Goal: Task Accomplishment & Management: Manage account settings

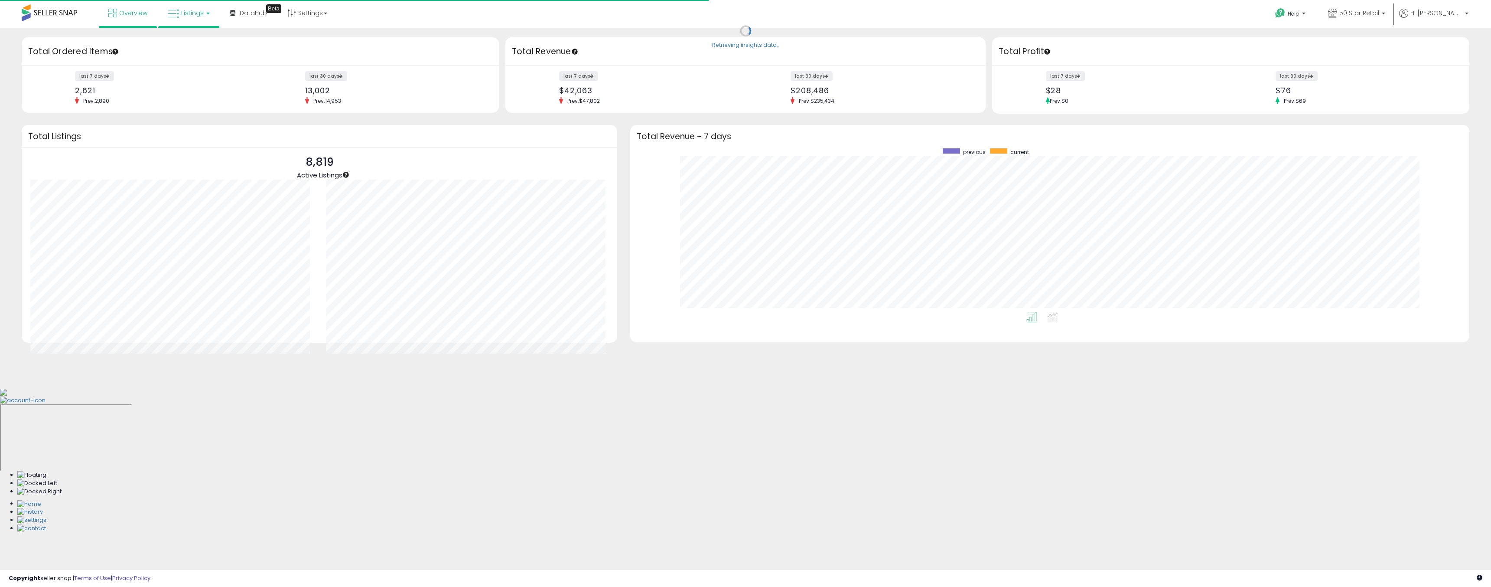
scroll to position [164, 822]
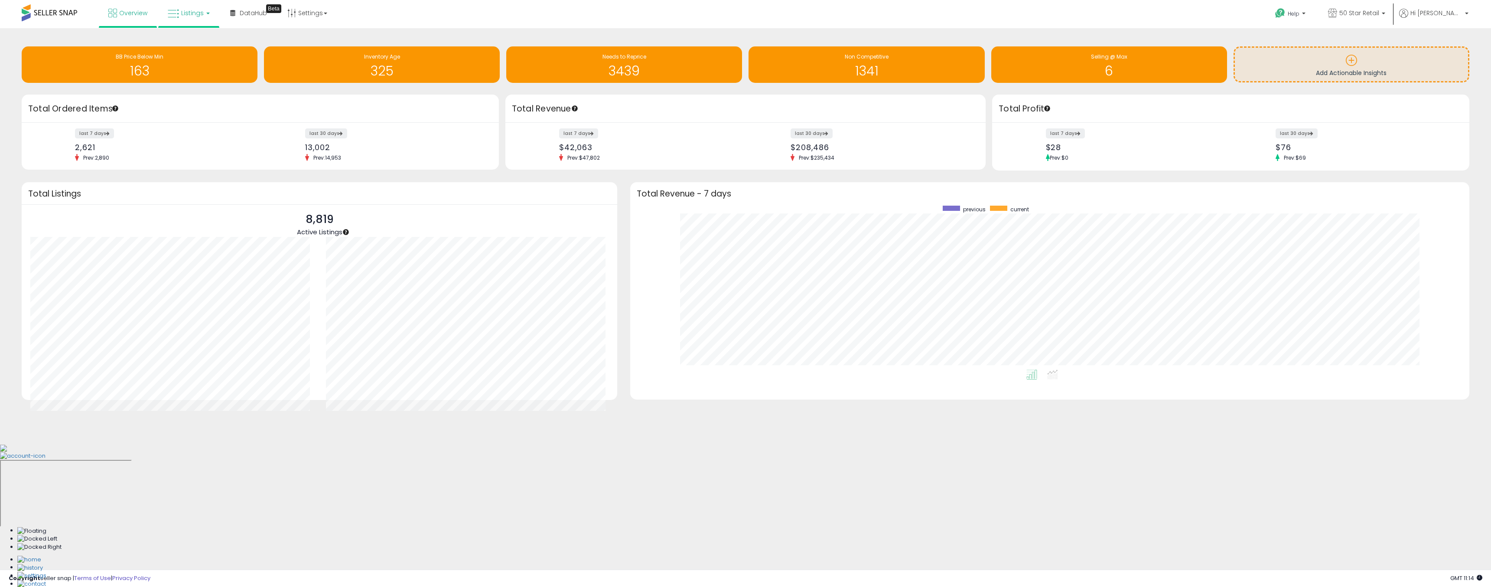
click at [190, 21] on link "Listings" at bounding box center [188, 13] width 55 height 26
click at [187, 45] on icon at bounding box center [195, 42] width 38 height 11
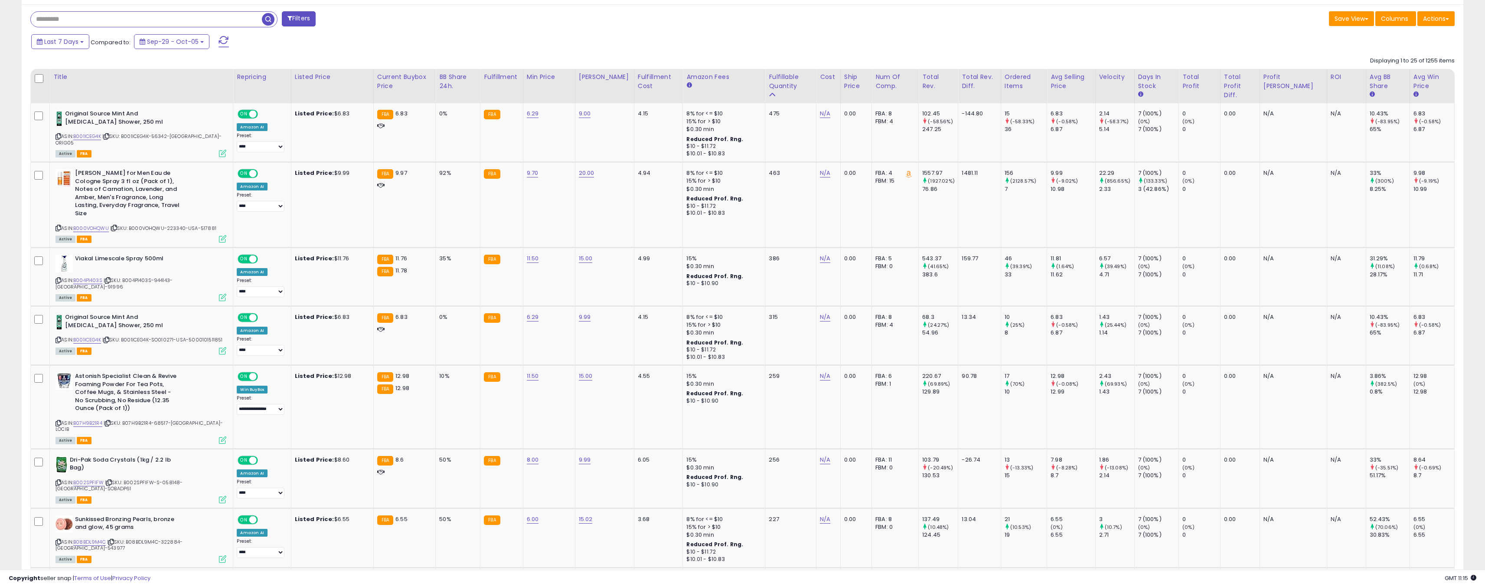
scroll to position [156, 0]
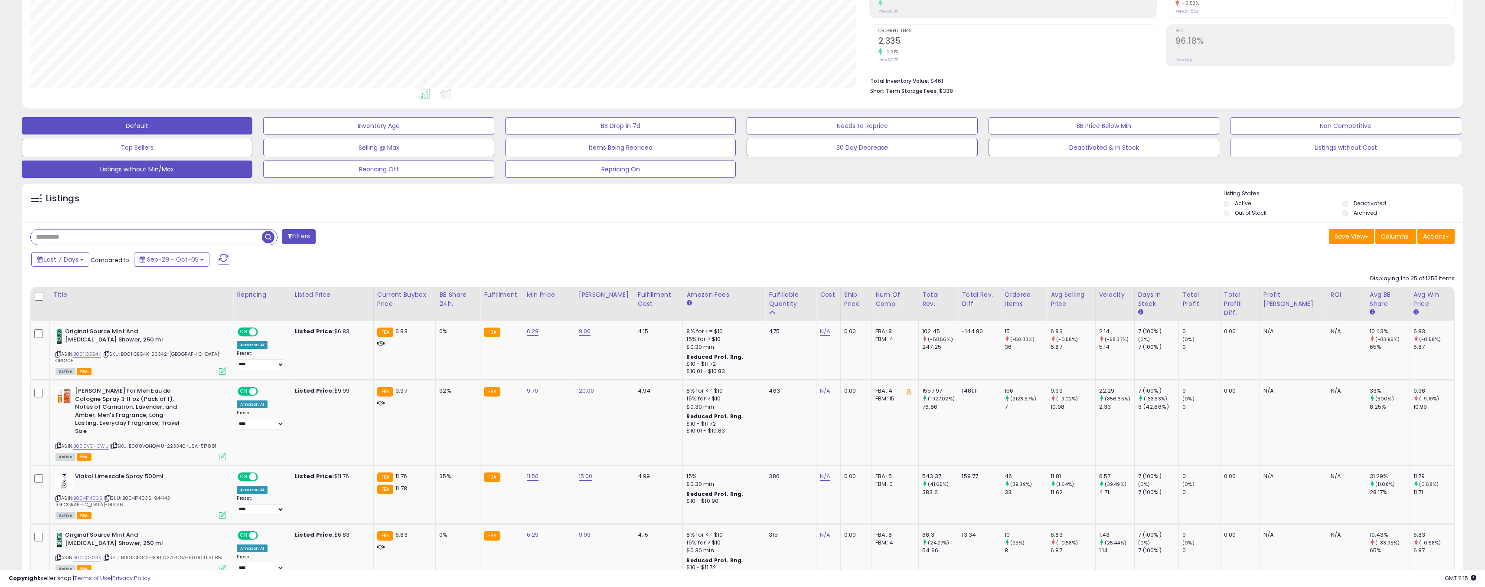
click at [185, 168] on button "Listings without Min/Max" at bounding box center [137, 168] width 231 height 17
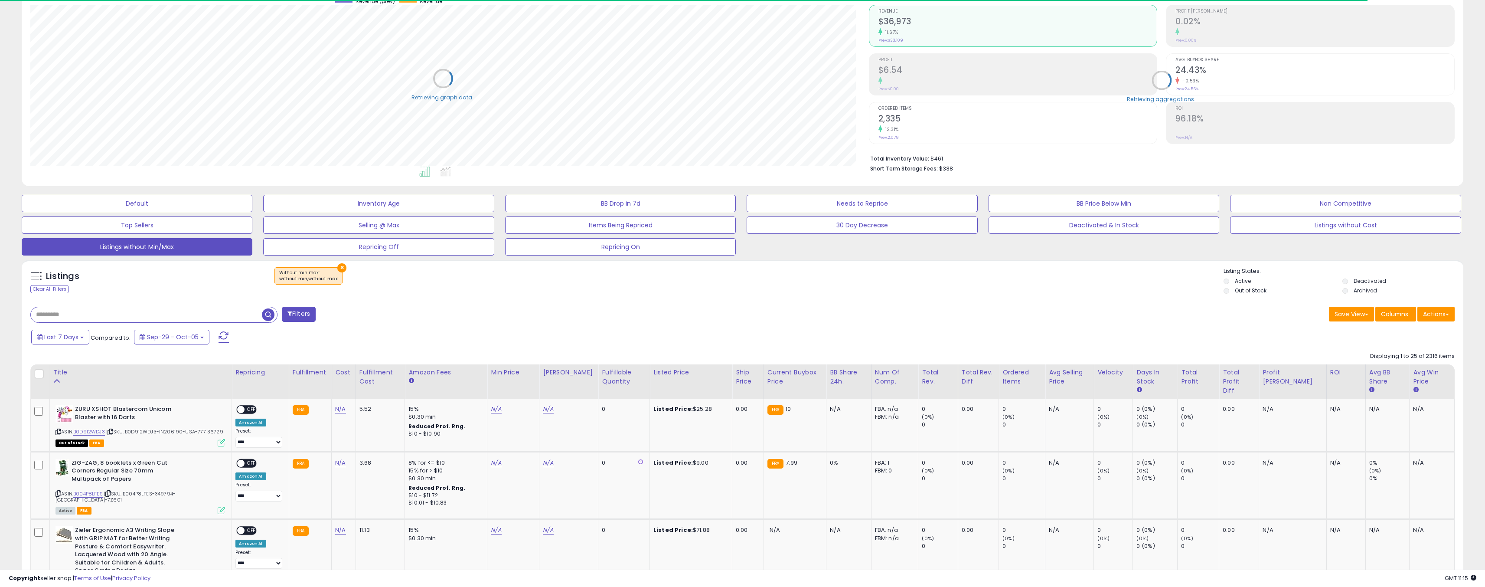
scroll to position [156, 0]
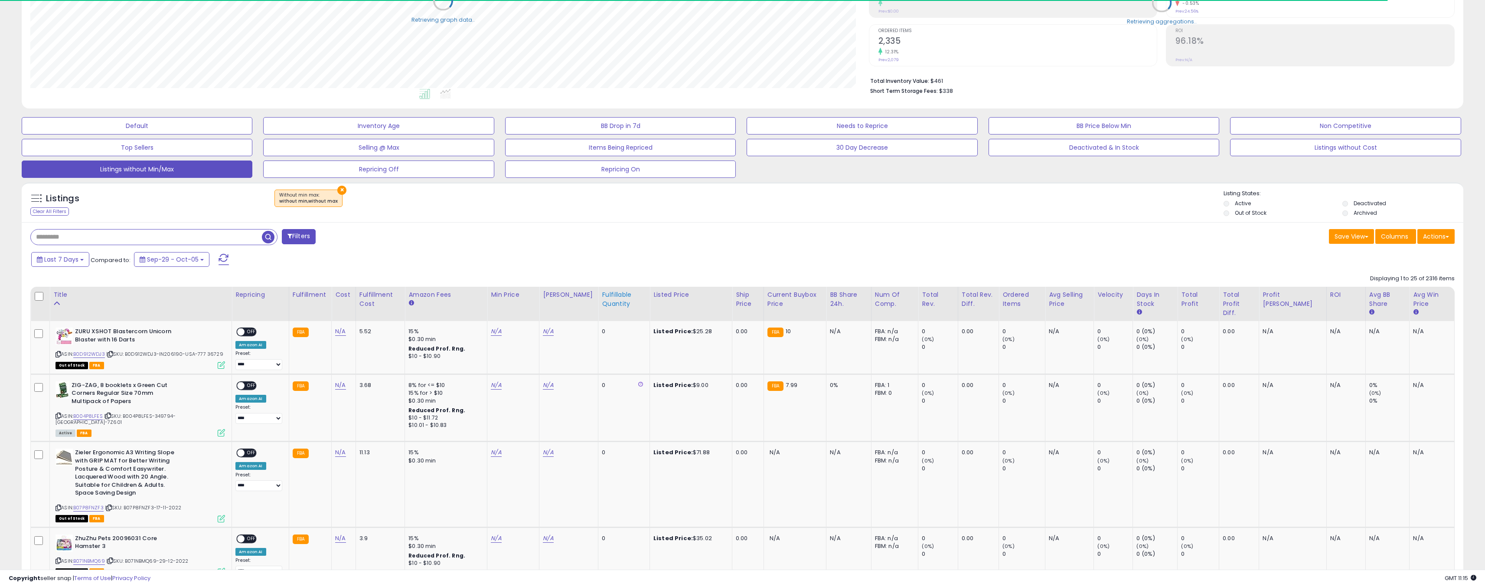
click at [602, 297] on div "Fulfillable Quantity" at bounding box center [624, 299] width 44 height 18
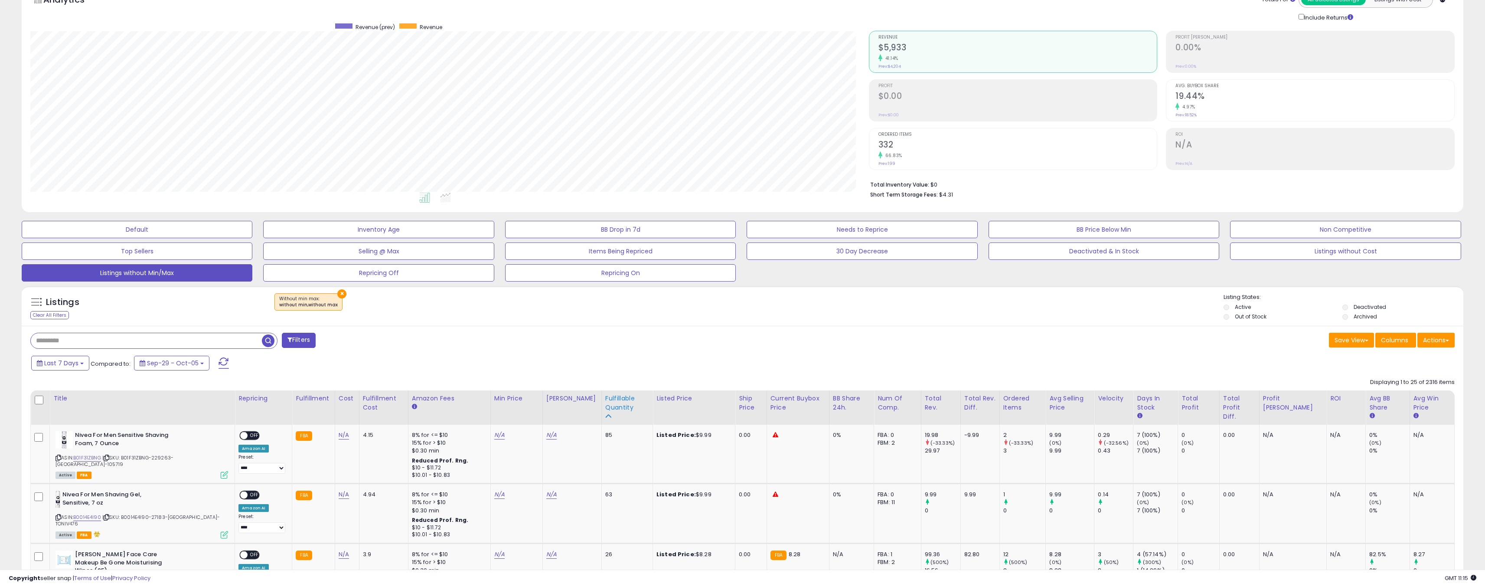
scroll to position [104, 0]
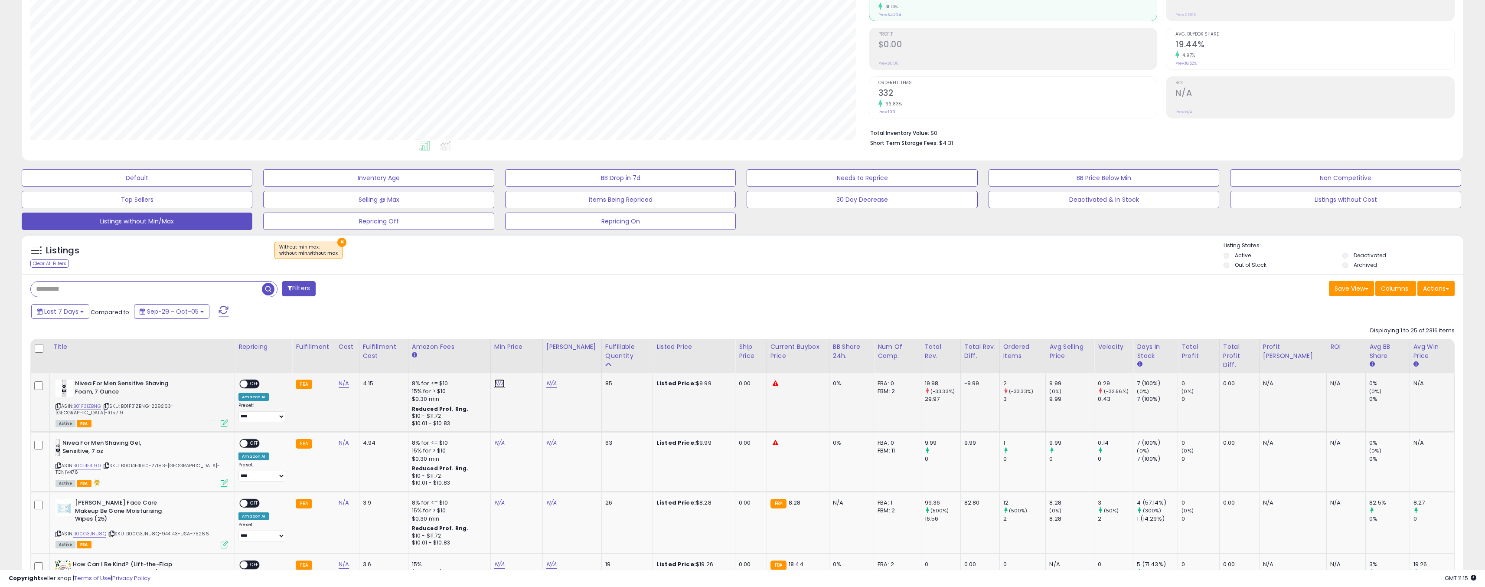
click at [494, 381] on link "N/A" at bounding box center [499, 383] width 10 height 9
type input "*"
click at [519, 360] on button "submit" at bounding box center [511, 361] width 15 height 13
click at [546, 381] on link "N/A" at bounding box center [551, 383] width 10 height 9
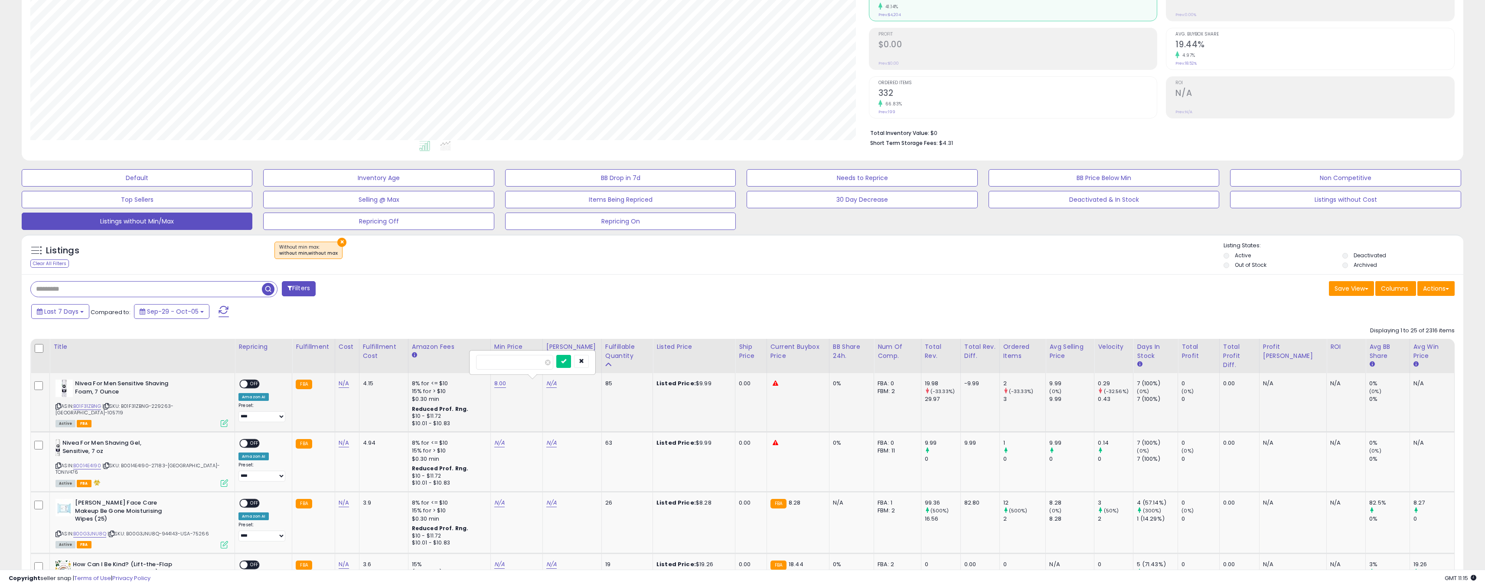
type input "***"
click at [566, 359] on icon "submit" at bounding box center [563, 360] width 5 height 5
click at [248, 384] on span "OFF" at bounding box center [255, 383] width 14 height 7
click at [546, 442] on link "N/A" at bounding box center [551, 442] width 10 height 9
type input "***"
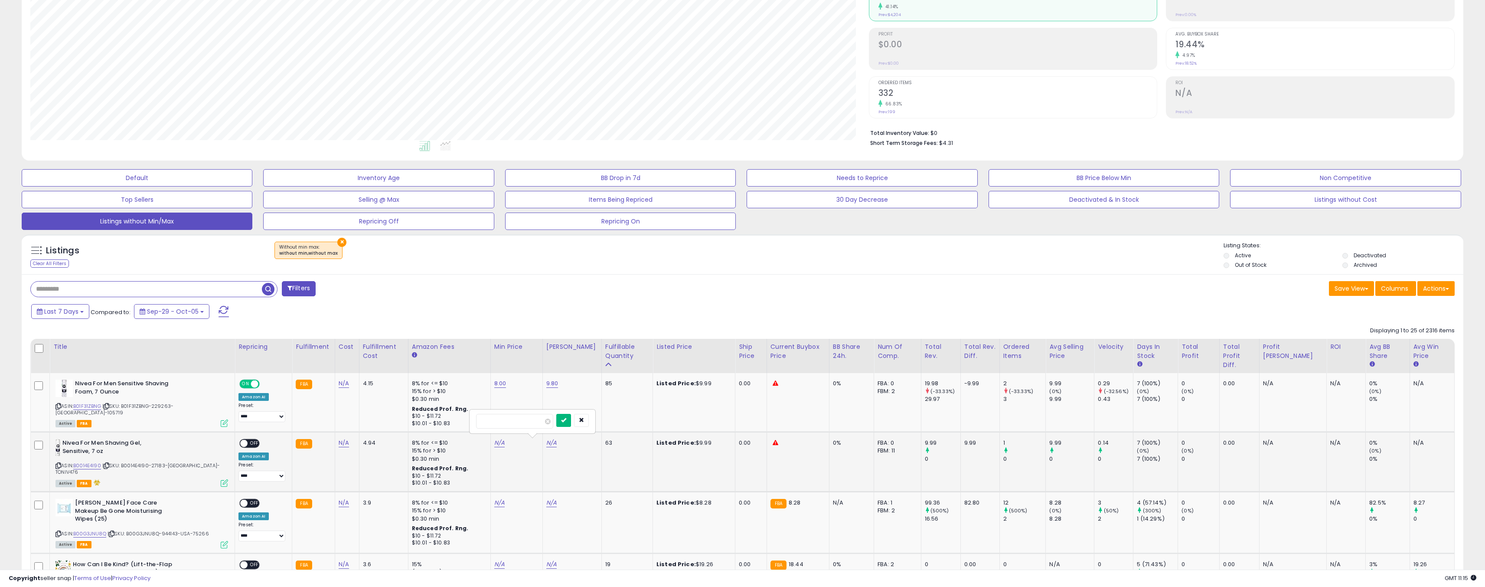
click at [571, 422] on button "submit" at bounding box center [563, 420] width 15 height 13
click at [494, 440] on link "N/A" at bounding box center [499, 442] width 10 height 9
type input "*"
click at [514, 418] on icon "submit" at bounding box center [511, 419] width 5 height 5
click at [238, 440] on div "ON OFF" at bounding box center [240, 443] width 20 height 7
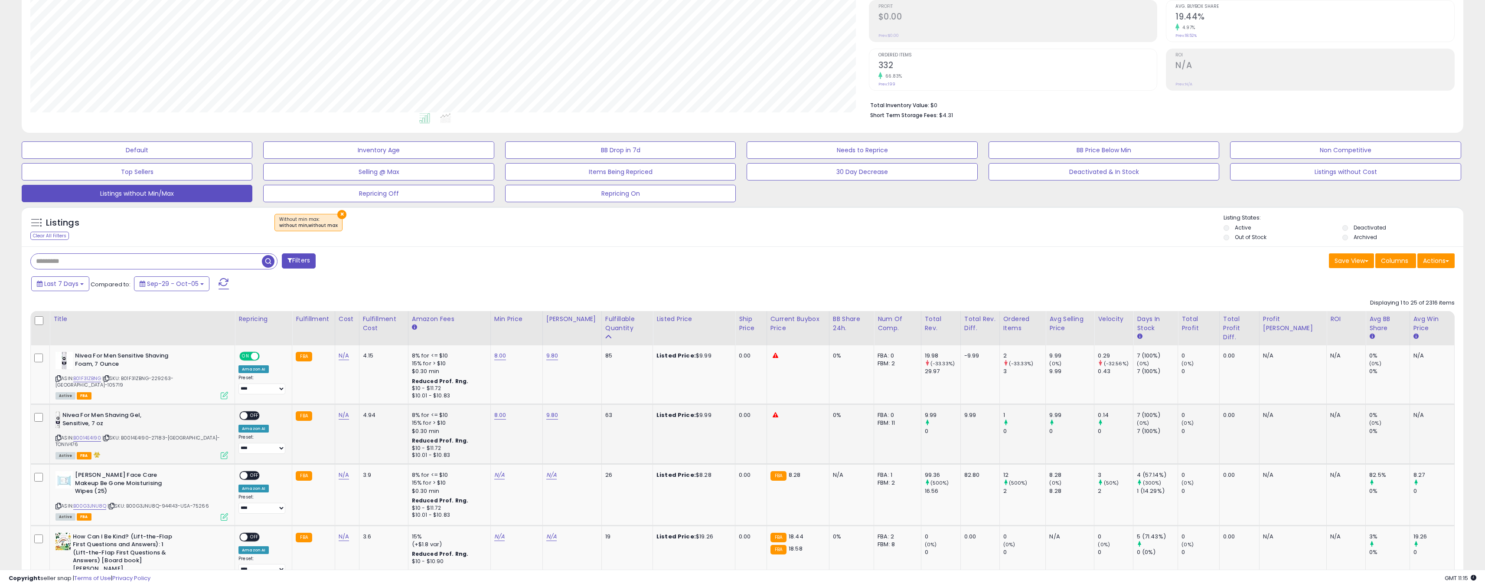
scroll to position [156, 0]
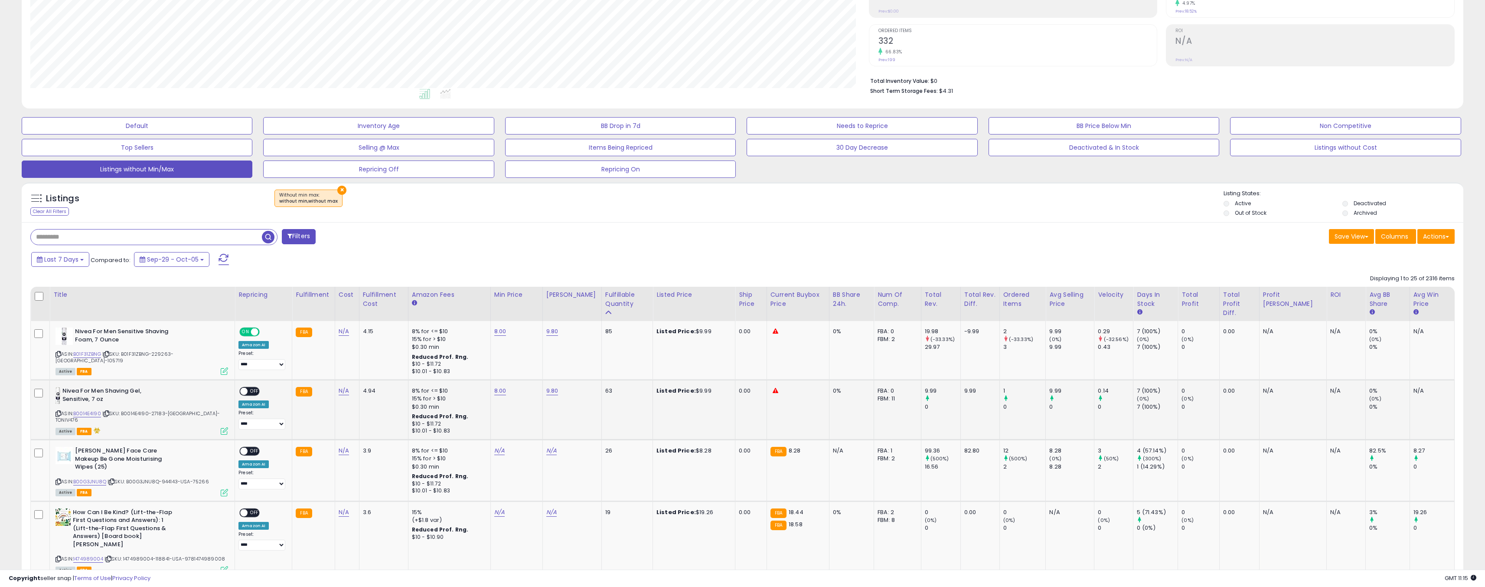
click at [248, 391] on span "OFF" at bounding box center [255, 391] width 14 height 7
click at [546, 449] on link "N/A" at bounding box center [551, 450] width 10 height 9
type input "*"
click at [566, 427] on icon "submit" at bounding box center [563, 426] width 5 height 5
click at [494, 448] on link "N/A" at bounding box center [499, 450] width 10 height 9
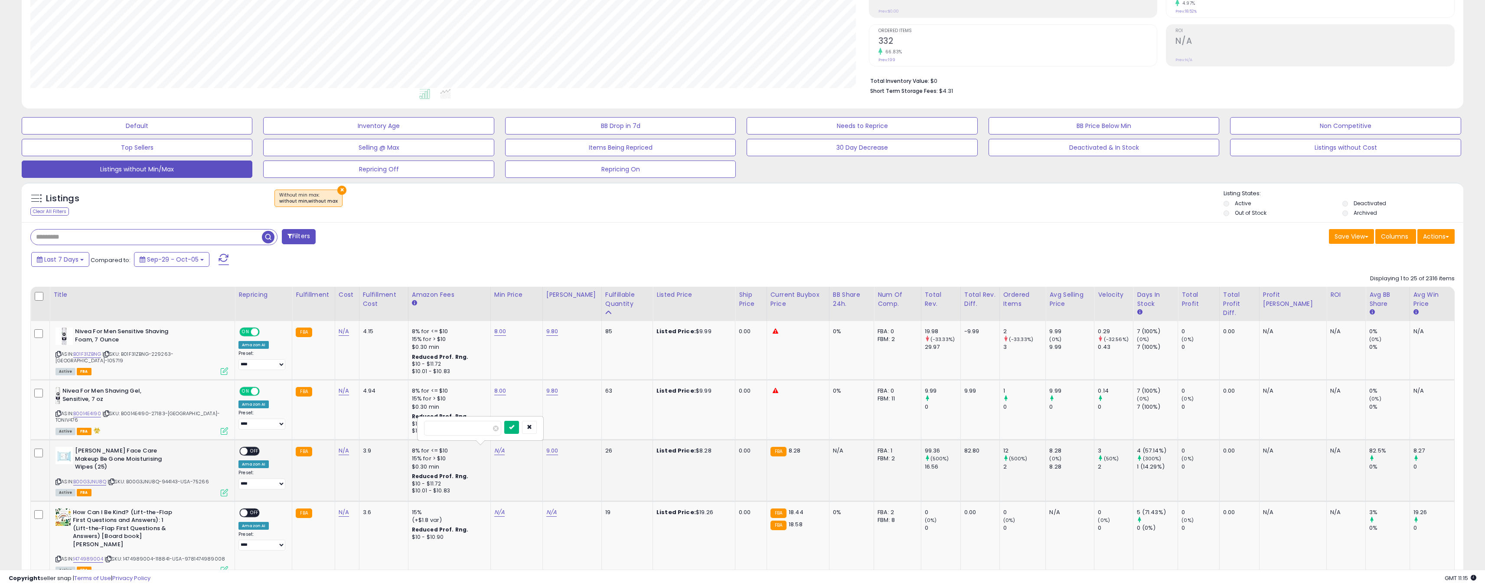
type input "*"
click at [519, 431] on button "submit" at bounding box center [511, 426] width 15 height 13
click at [240, 451] on span at bounding box center [243, 450] width 7 height 7
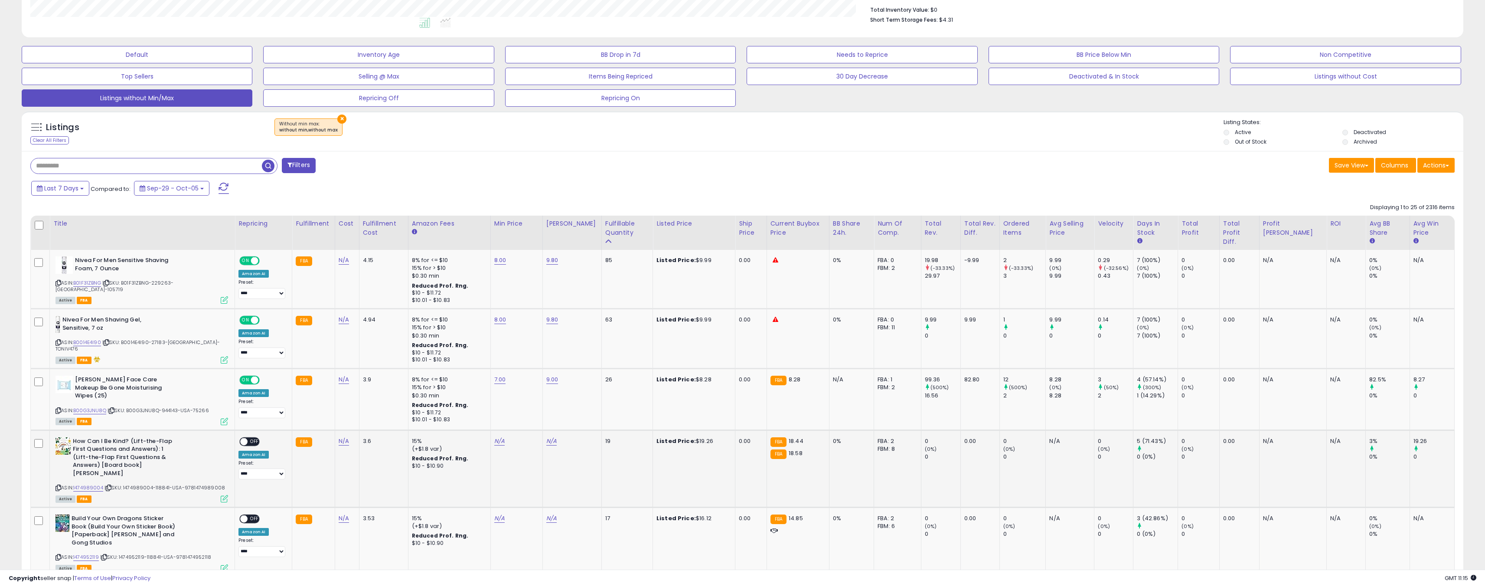
scroll to position [260, 0]
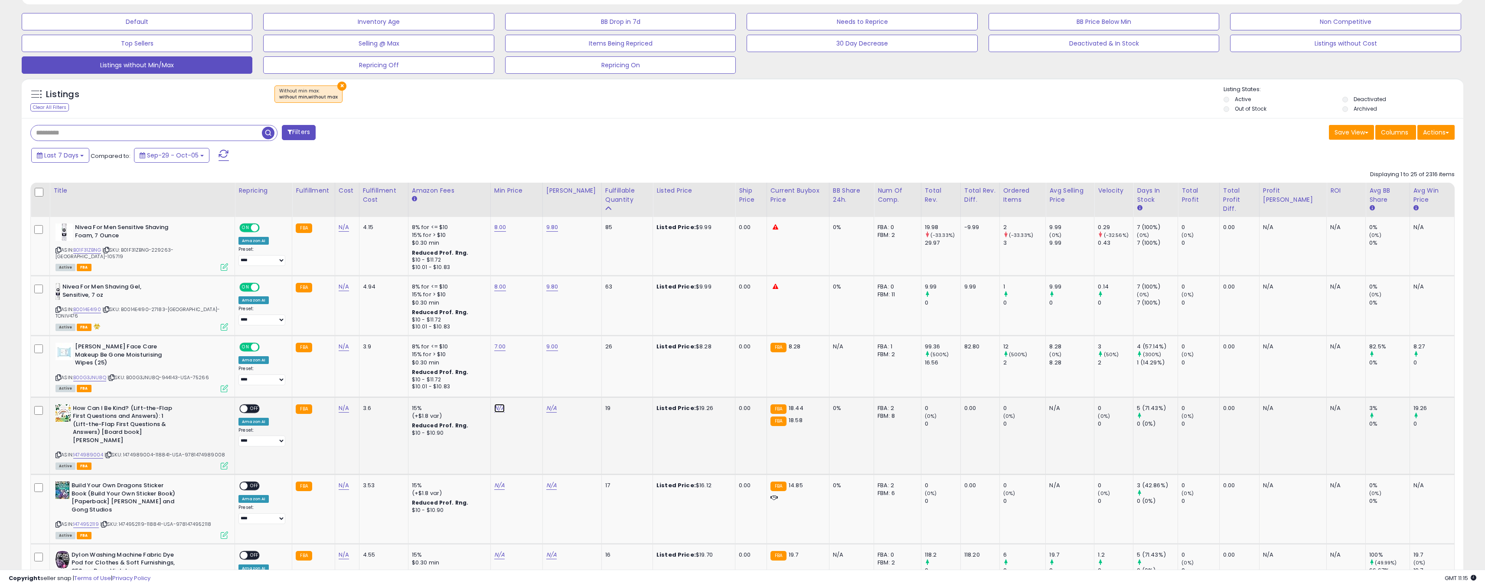
click at [494, 404] on link "N/A" at bounding box center [499, 408] width 10 height 9
type input "**"
click at [514, 384] on icon "submit" at bounding box center [511, 381] width 5 height 5
click at [546, 404] on link "N/A" at bounding box center [551, 408] width 10 height 9
type input "**"
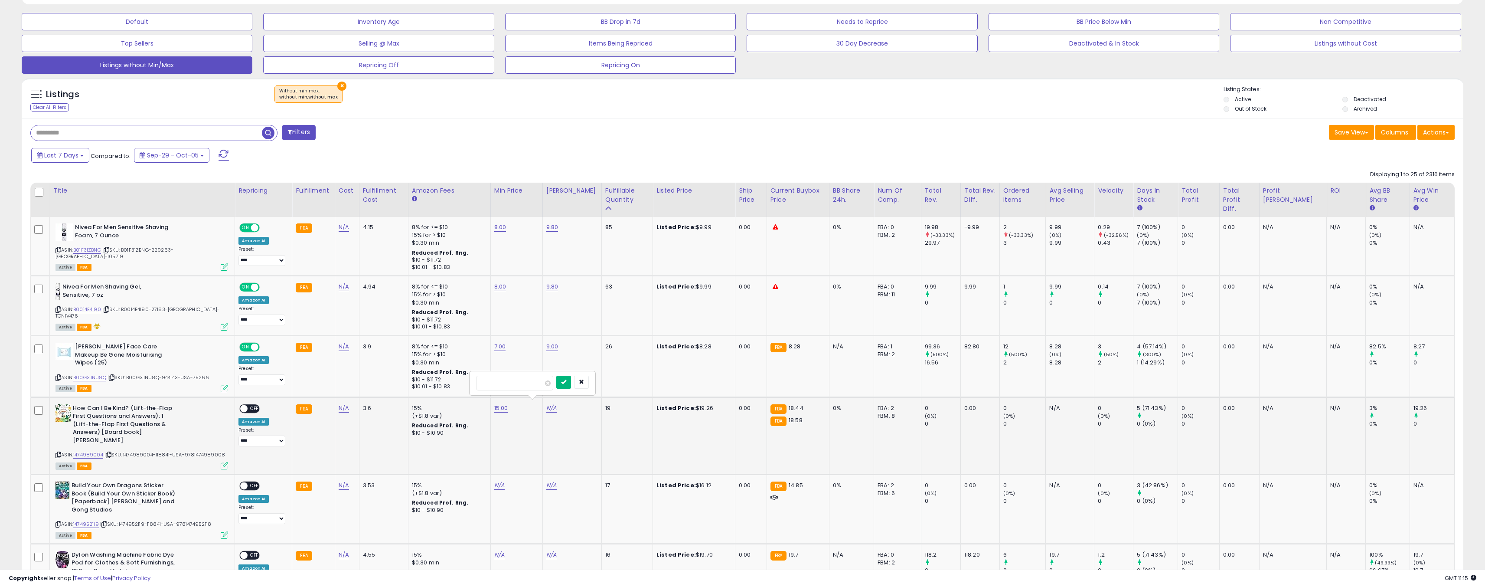
click at [571, 385] on button "submit" at bounding box center [563, 381] width 15 height 13
click at [240, 406] on span at bounding box center [243, 407] width 7 height 7
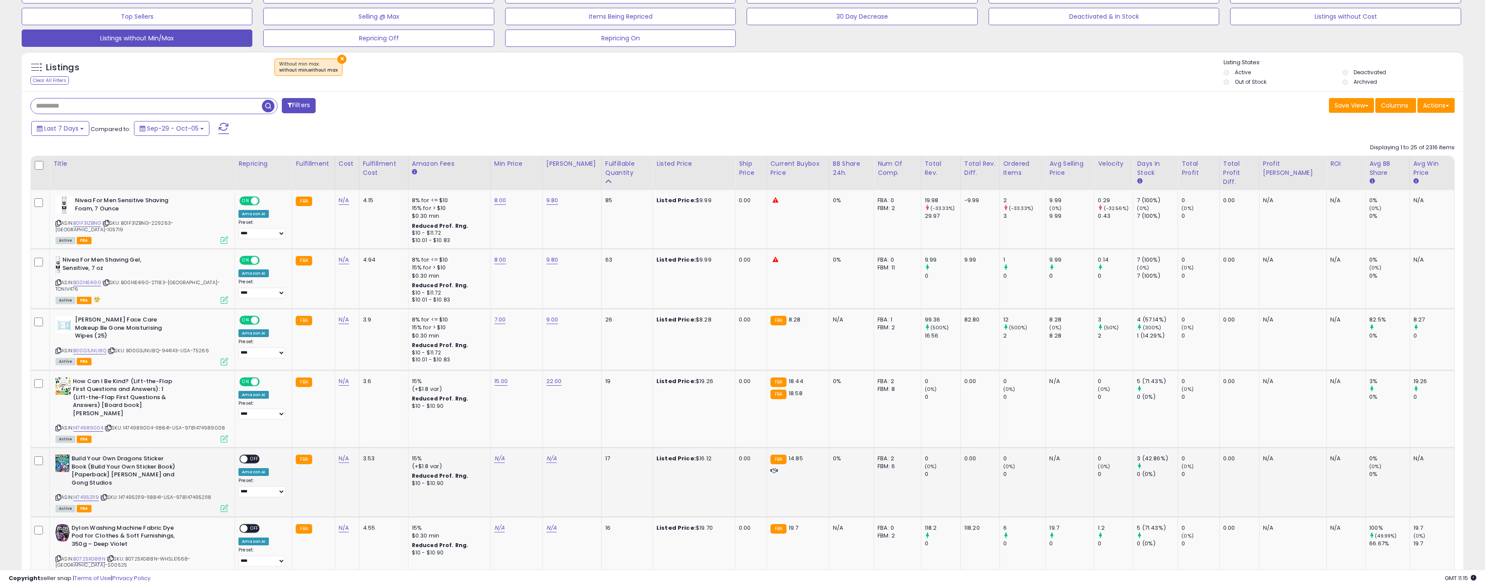
scroll to position [312, 0]
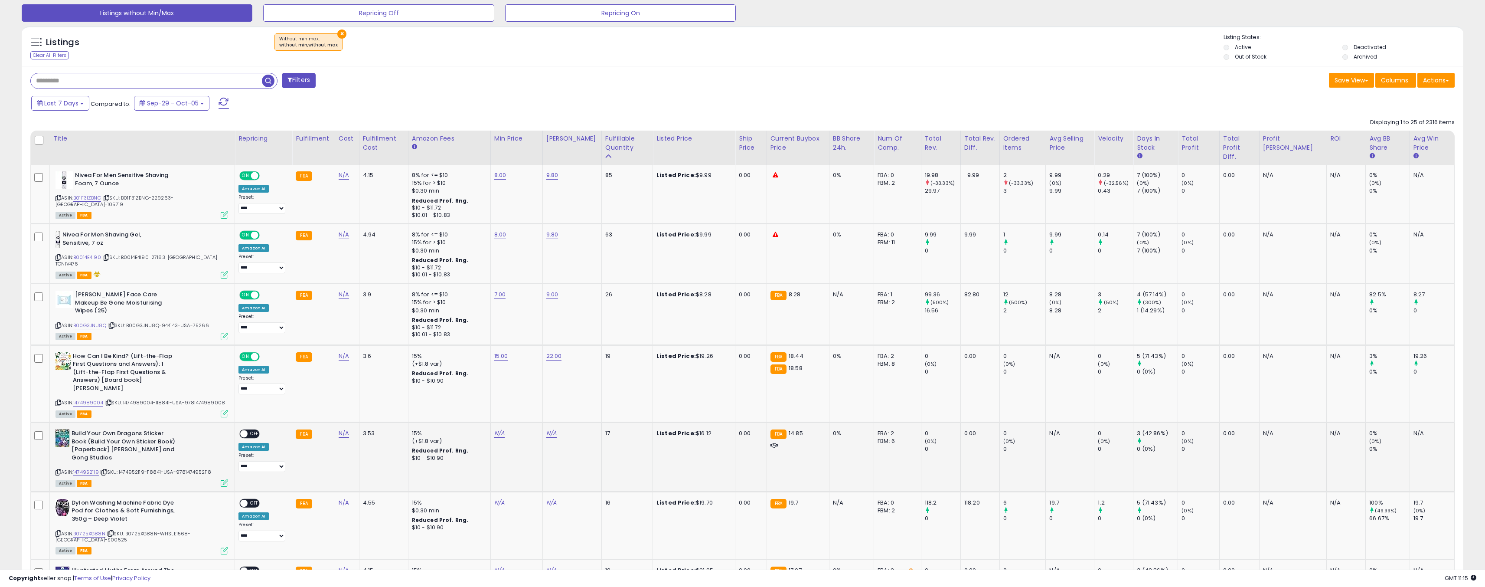
click at [490, 433] on td "N/A" at bounding box center [516, 456] width 52 height 69
drag, startPoint x: 487, startPoint y: 431, endPoint x: 486, endPoint y: 436, distance: 5.3
click at [490, 435] on td "N/A" at bounding box center [516, 456] width 52 height 69
click at [494, 437] on link "N/A" at bounding box center [499, 433] width 10 height 9
type input "**"
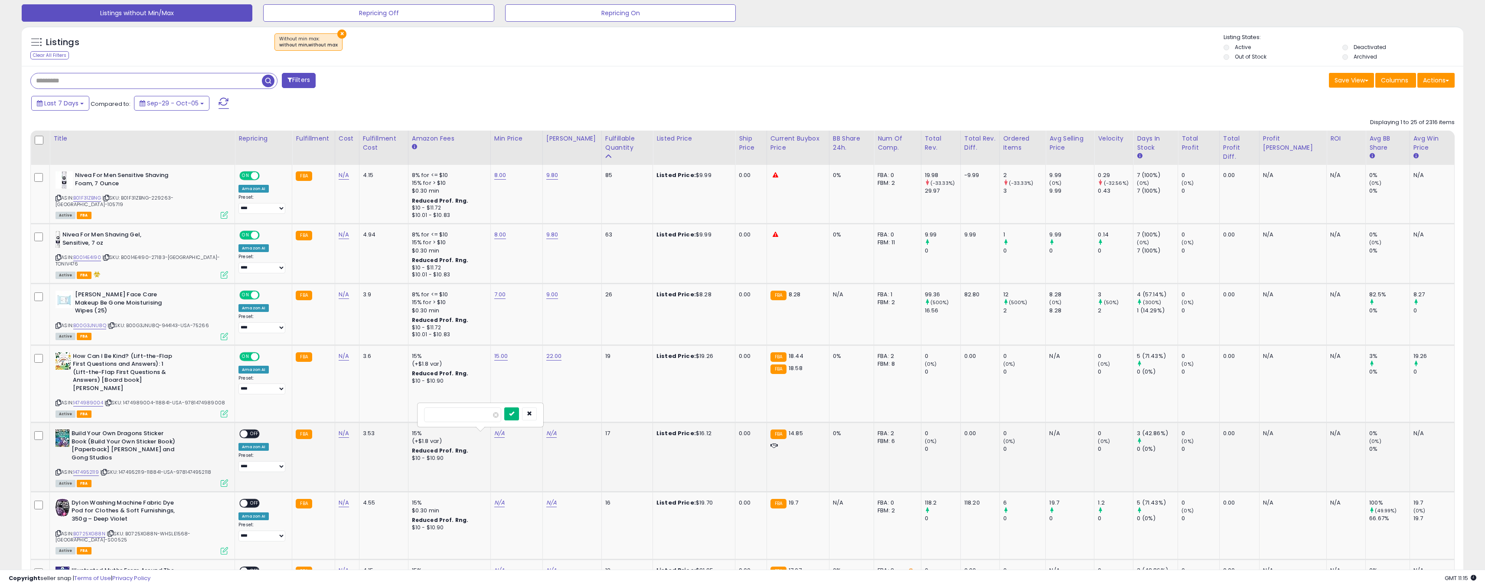
click at [519, 417] on button "submit" at bounding box center [511, 413] width 15 height 13
click at [546, 434] on link "N/A" at bounding box center [551, 433] width 10 height 9
type input "**"
drag, startPoint x: 583, startPoint y: 416, endPoint x: 563, endPoint y: 417, distance: 19.5
click at [566, 415] on icon "submit" at bounding box center [563, 413] width 5 height 5
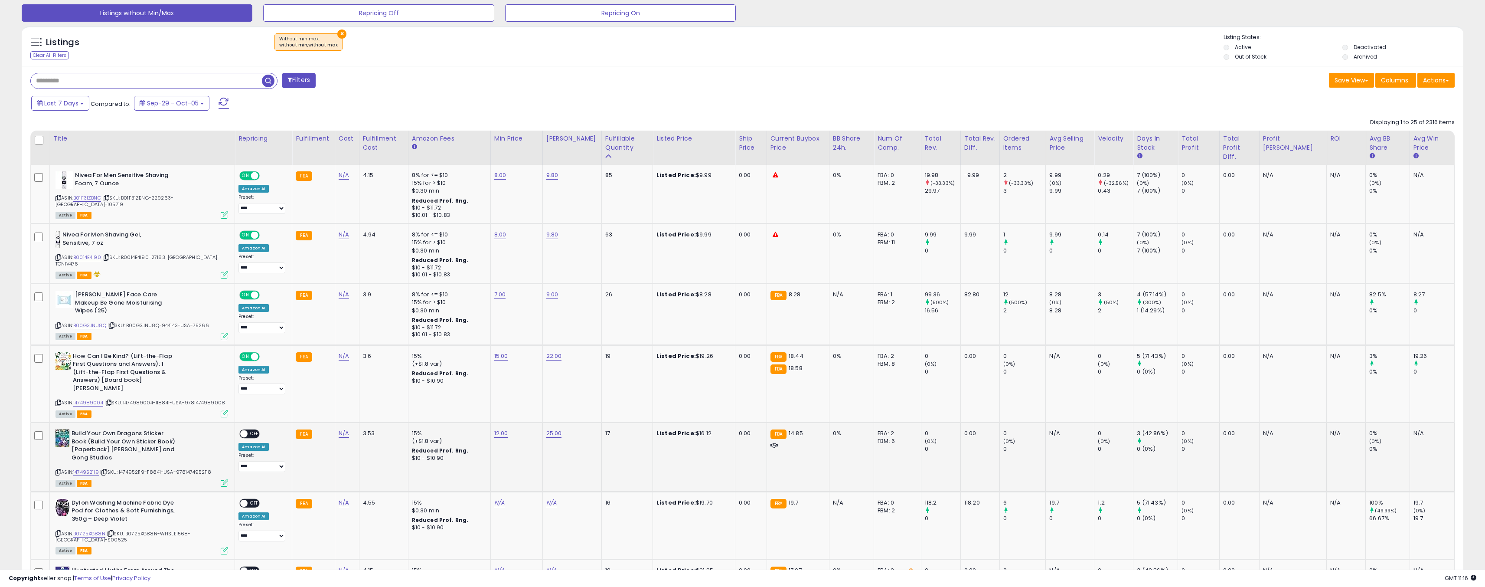
click at [248, 435] on span "OFF" at bounding box center [255, 433] width 14 height 7
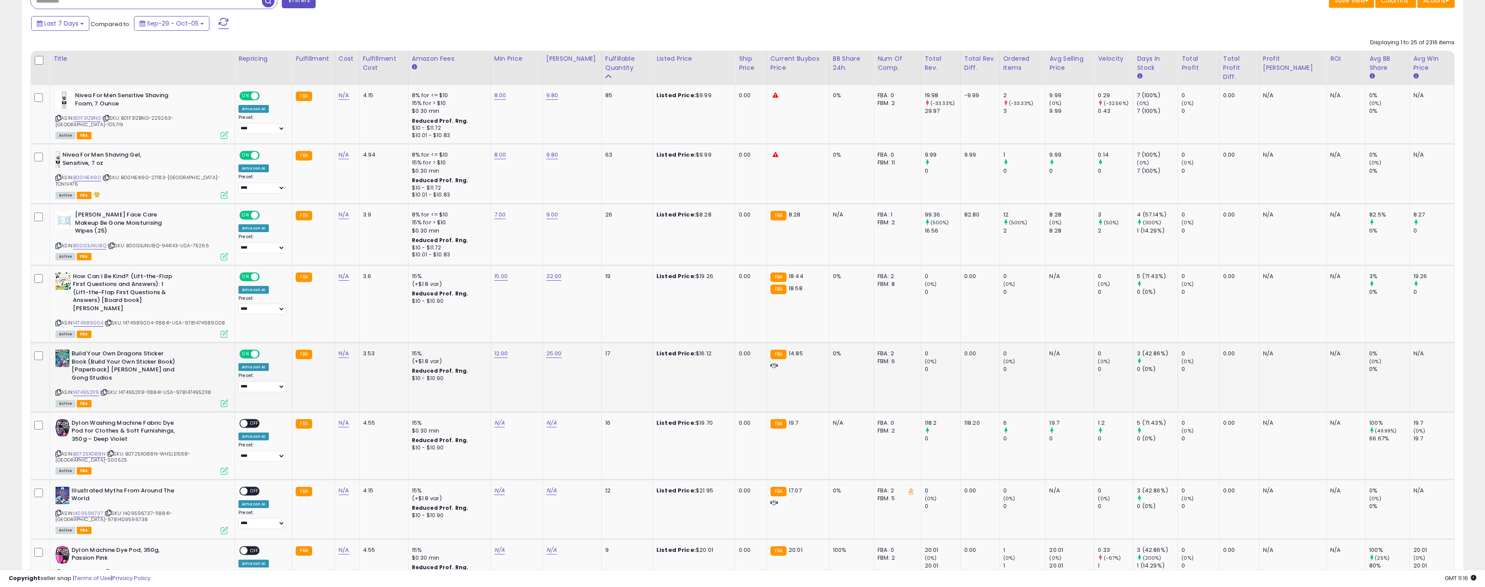
scroll to position [416, 0]
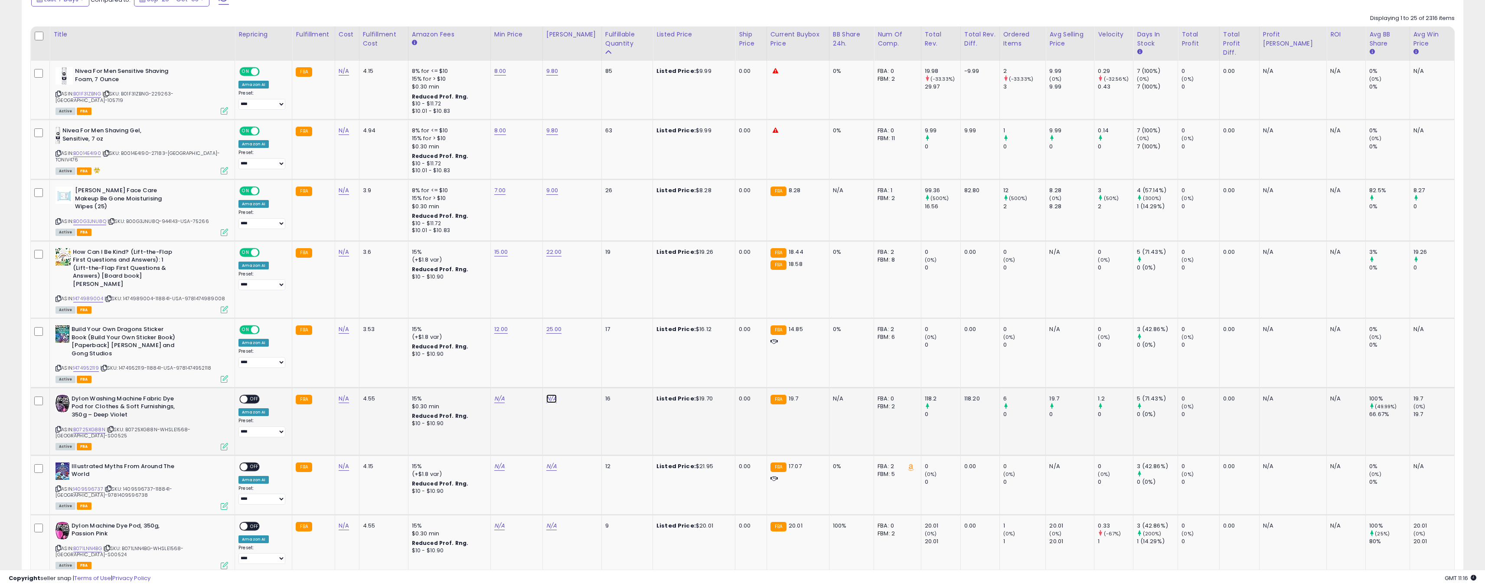
click at [546, 401] on link "N/A" at bounding box center [551, 398] width 10 height 9
type input "**"
click at [571, 381] on button "submit" at bounding box center [563, 378] width 15 height 13
click at [494, 400] on link "N/A" at bounding box center [499, 398] width 10 height 9
type input "**"
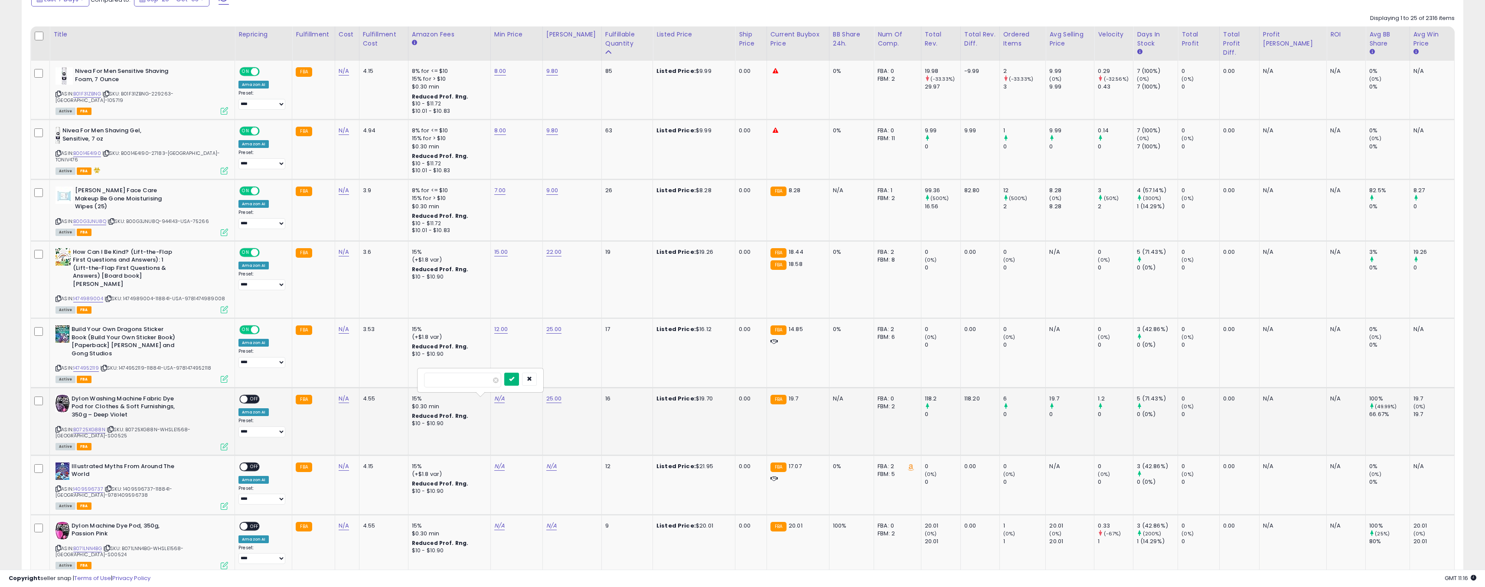
click at [519, 379] on button "submit" at bounding box center [511, 378] width 15 height 13
click at [239, 397] on div "ON OFF" at bounding box center [249, 398] width 20 height 9
click at [240, 400] on span at bounding box center [243, 398] width 7 height 7
click at [542, 463] on td "N/A" at bounding box center [571, 484] width 59 height 59
click at [546, 466] on link "N/A" at bounding box center [551, 466] width 10 height 9
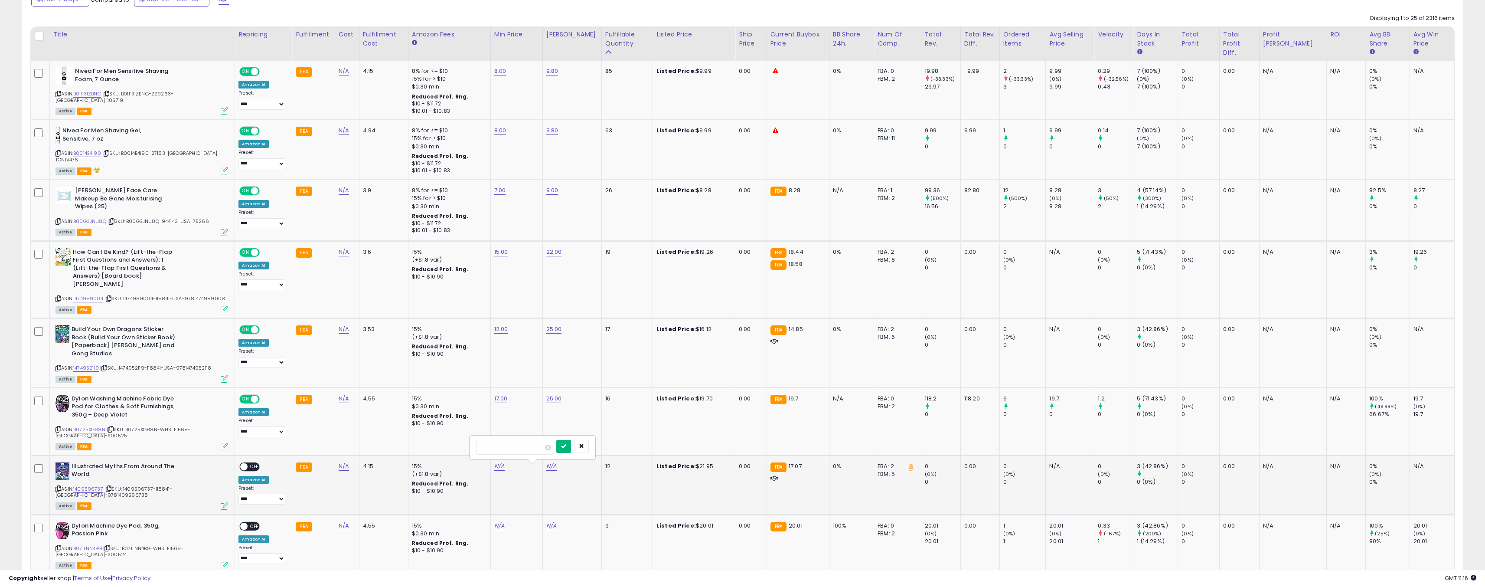
type input "**"
click at [571, 448] on button "submit" at bounding box center [563, 446] width 15 height 13
click at [494, 466] on link "N/A" at bounding box center [499, 466] width 10 height 9
type input "**"
click at [514, 447] on icon "submit" at bounding box center [511, 445] width 5 height 5
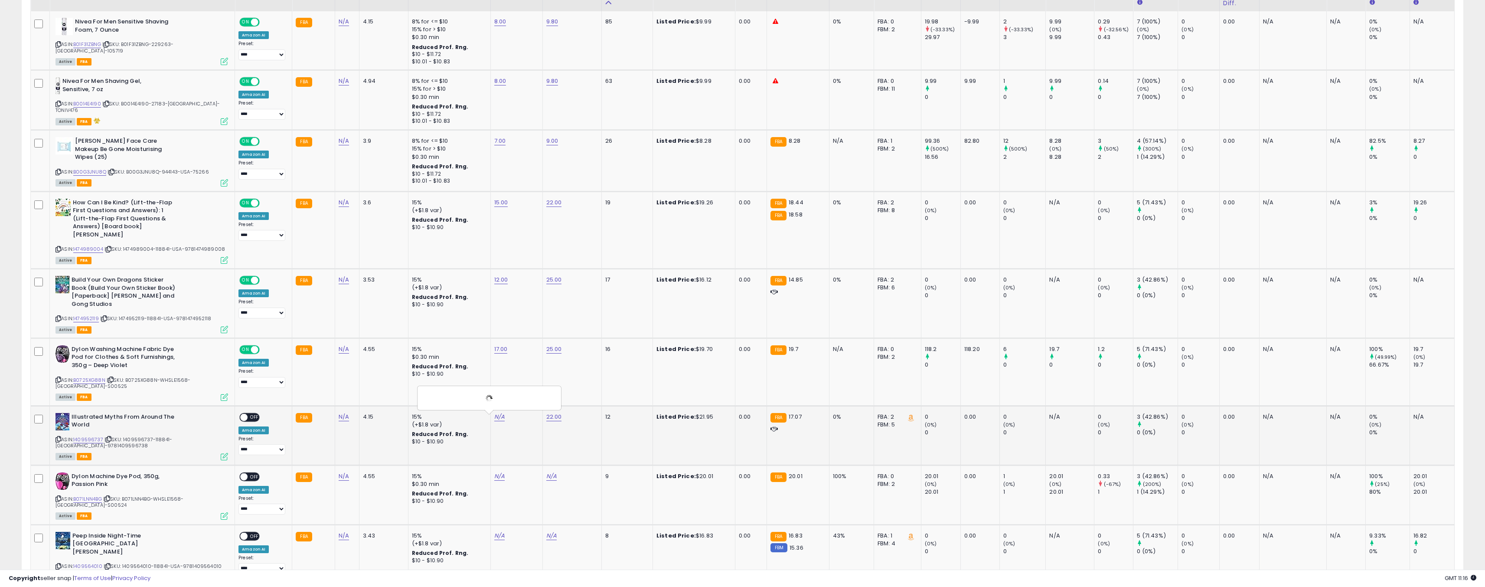
scroll to position [468, 0]
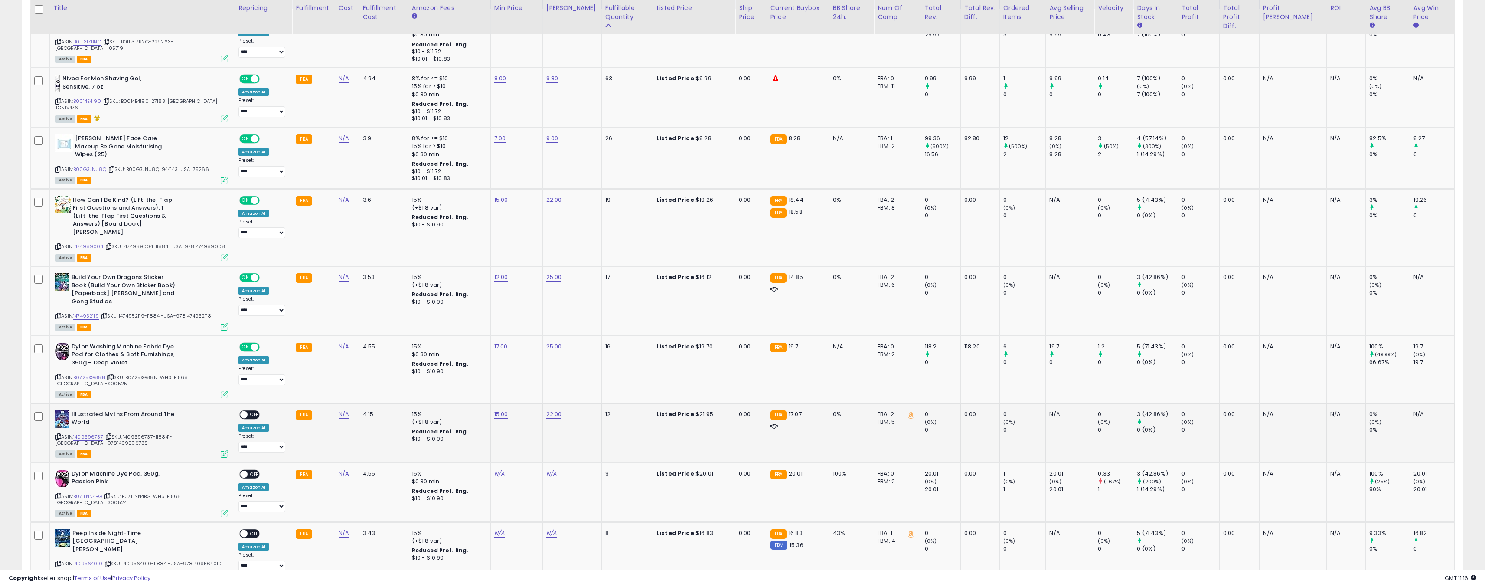
click at [240, 414] on span at bounding box center [243, 414] width 7 height 7
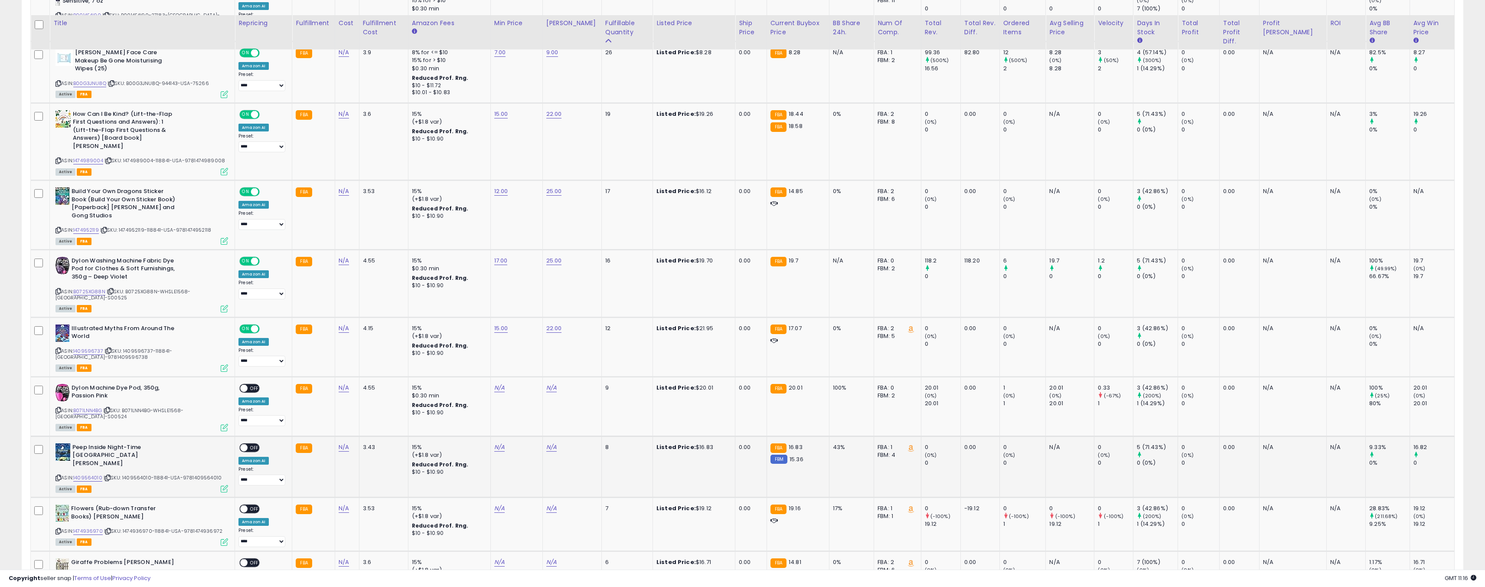
scroll to position [572, 0]
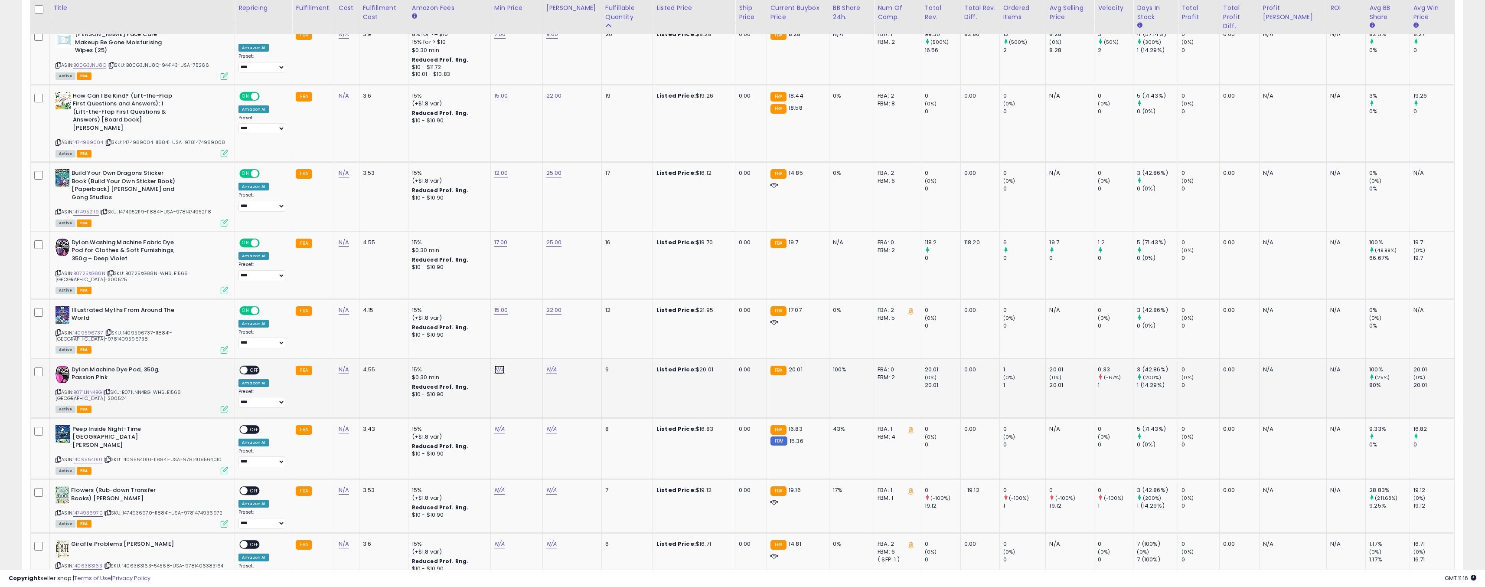
click at [494, 371] on link "N/A" at bounding box center [499, 369] width 10 height 9
type input "**"
click at [519, 352] on button "submit" at bounding box center [511, 349] width 15 height 13
click at [546, 371] on link "N/A" at bounding box center [551, 369] width 10 height 9
type input "**"
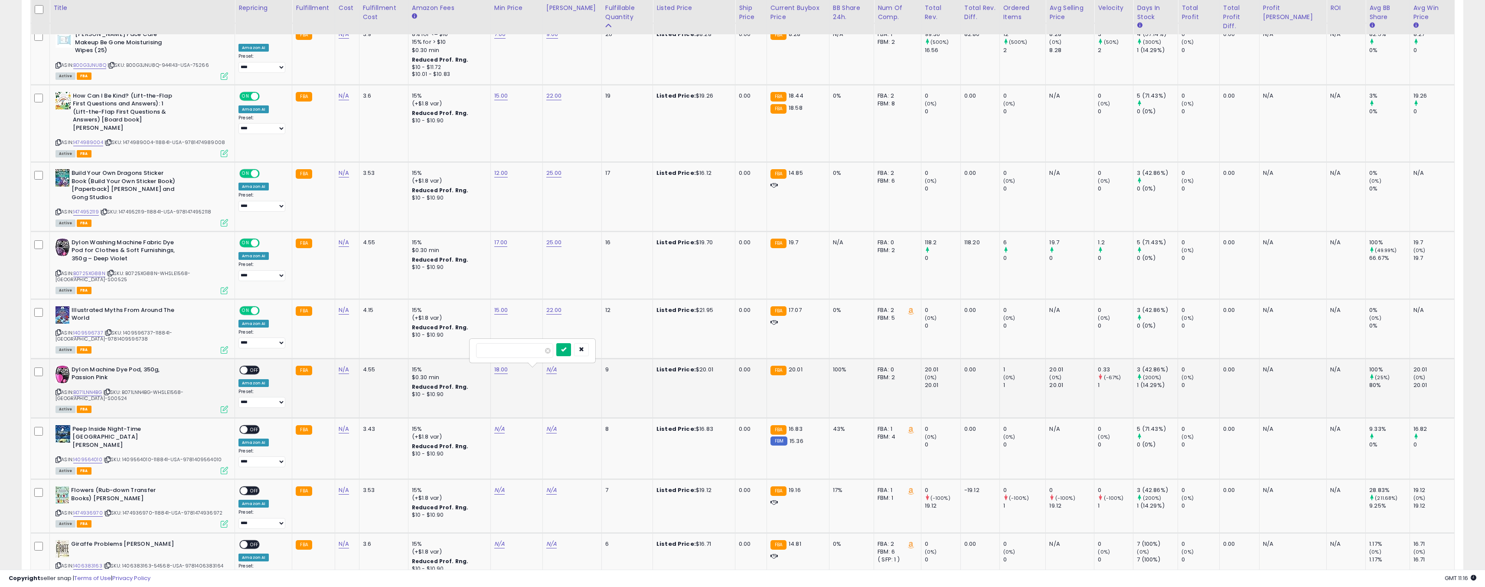
click at [566, 351] on icon "submit" at bounding box center [563, 348] width 5 height 5
click at [235, 373] on div "ON OFF" at bounding box center [240, 369] width 20 height 7
click at [248, 371] on span "OFF" at bounding box center [255, 369] width 14 height 7
click at [496, 425] on div "N/A" at bounding box center [515, 429] width 42 height 8
click at [494, 424] on link "N/A" at bounding box center [499, 428] width 10 height 9
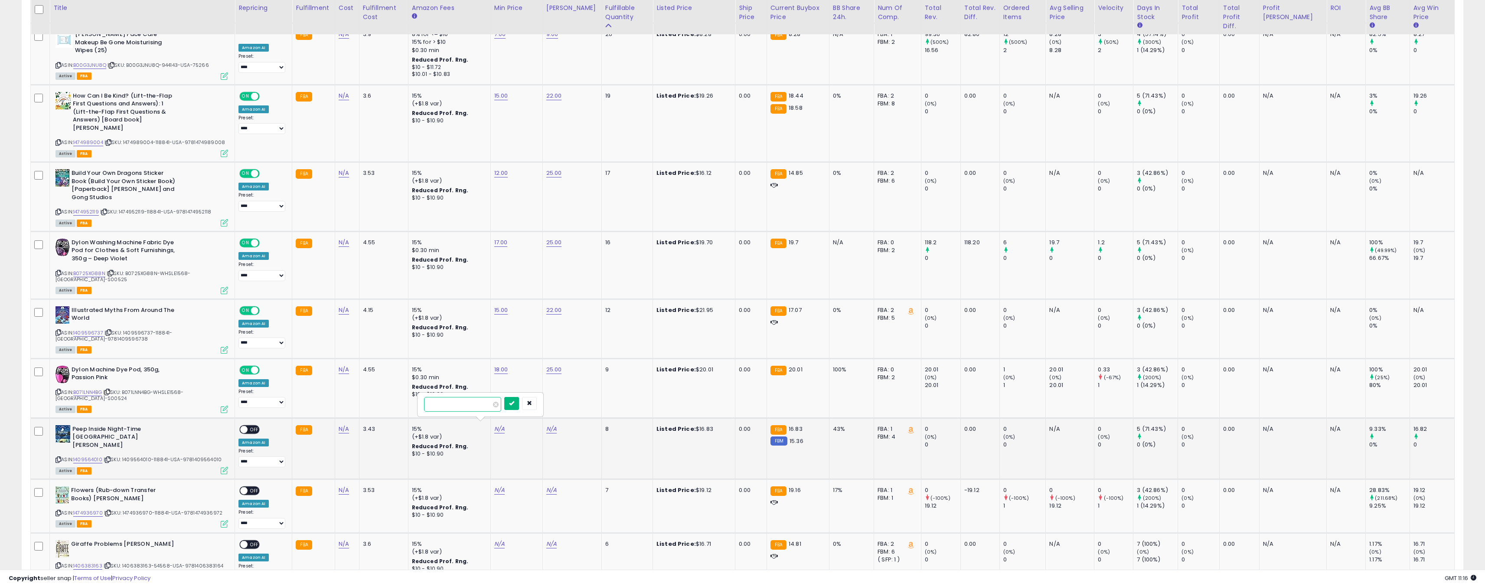
type input "**"
click at [514, 402] on icon "submit" at bounding box center [511, 402] width 5 height 5
click at [546, 424] on link "N/A" at bounding box center [551, 428] width 10 height 9
type input "**"
click at [571, 404] on button "submit" at bounding box center [563, 403] width 15 height 13
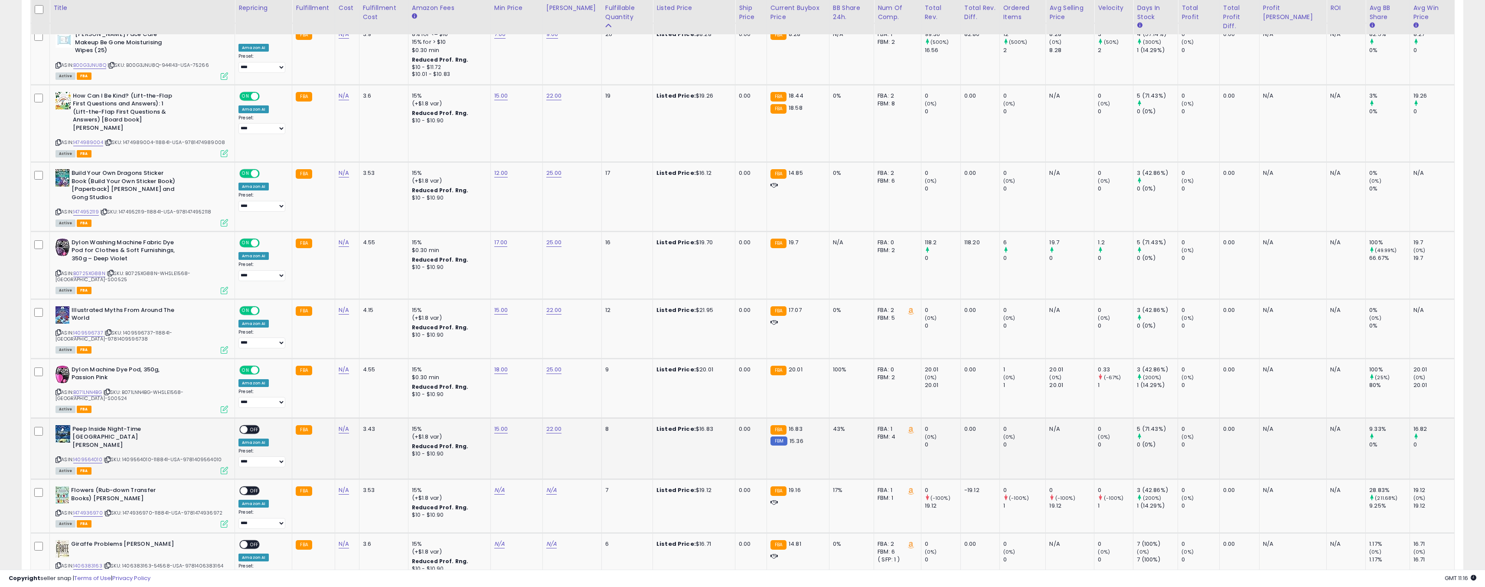
click at [248, 426] on span "OFF" at bounding box center [255, 428] width 14 height 7
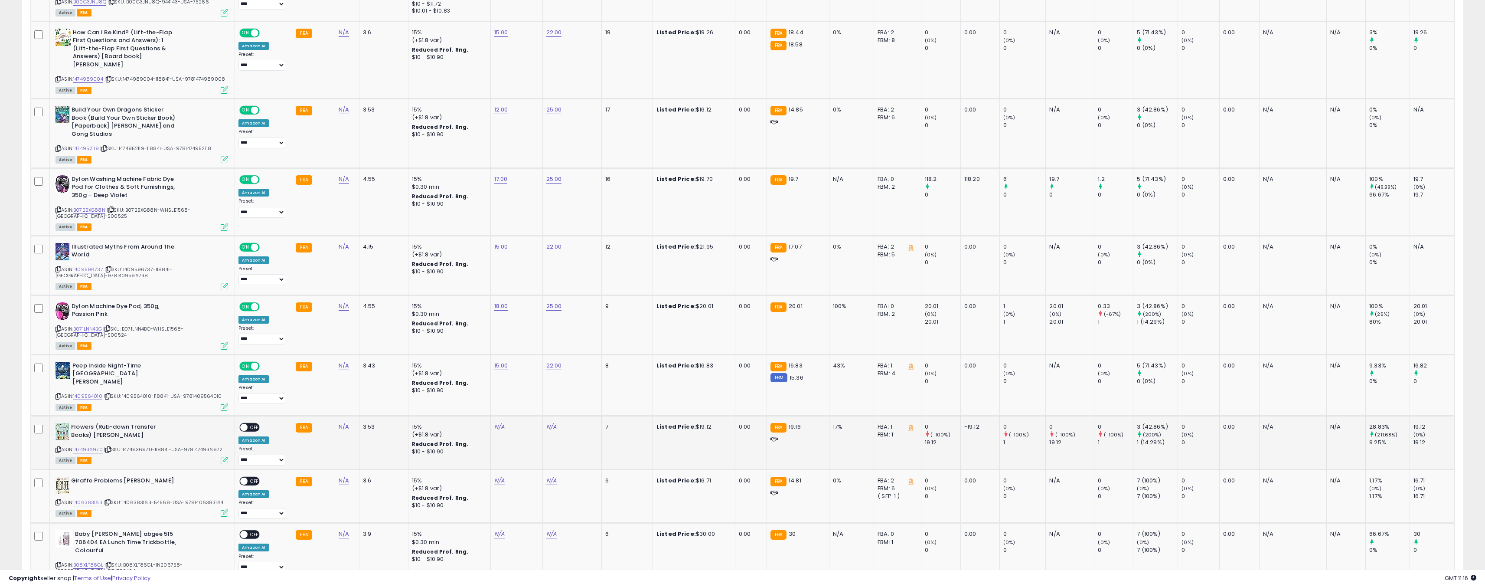
scroll to position [676, 0]
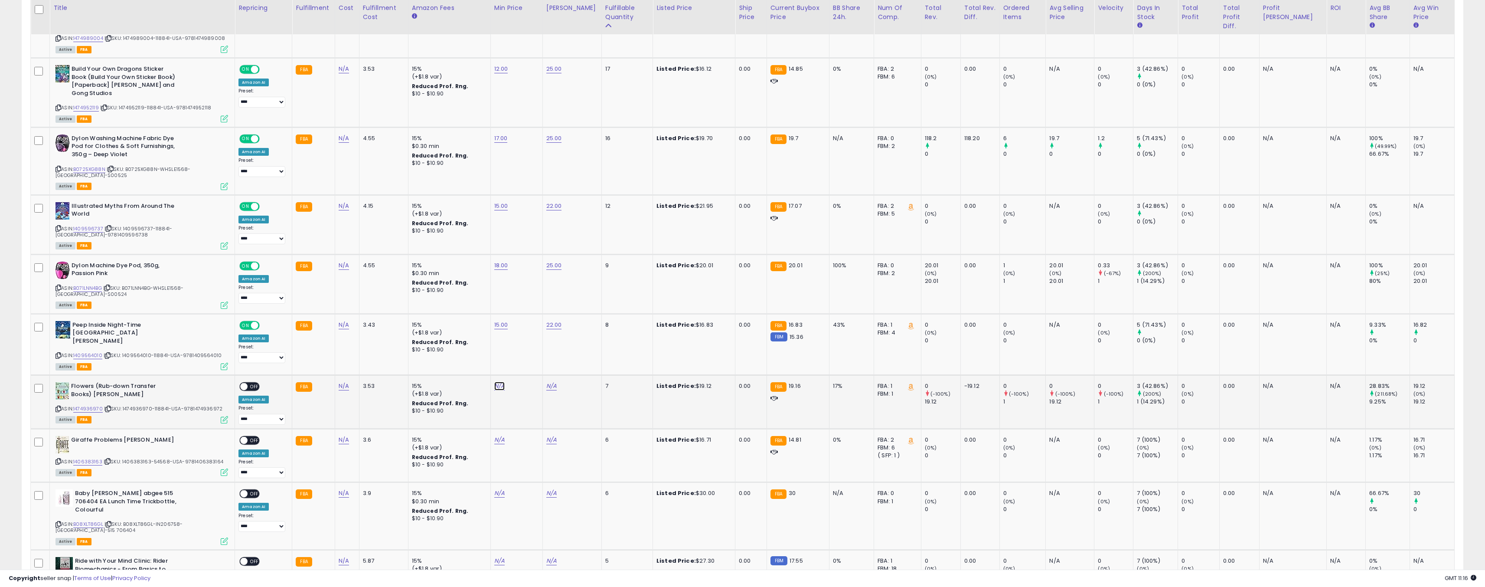
click at [494, 382] on link "N/A" at bounding box center [499, 385] width 10 height 9
type input "**"
click at [519, 363] on button "submit" at bounding box center [511, 358] width 15 height 13
click at [546, 381] on link "N/A" at bounding box center [551, 385] width 10 height 9
type input "**"
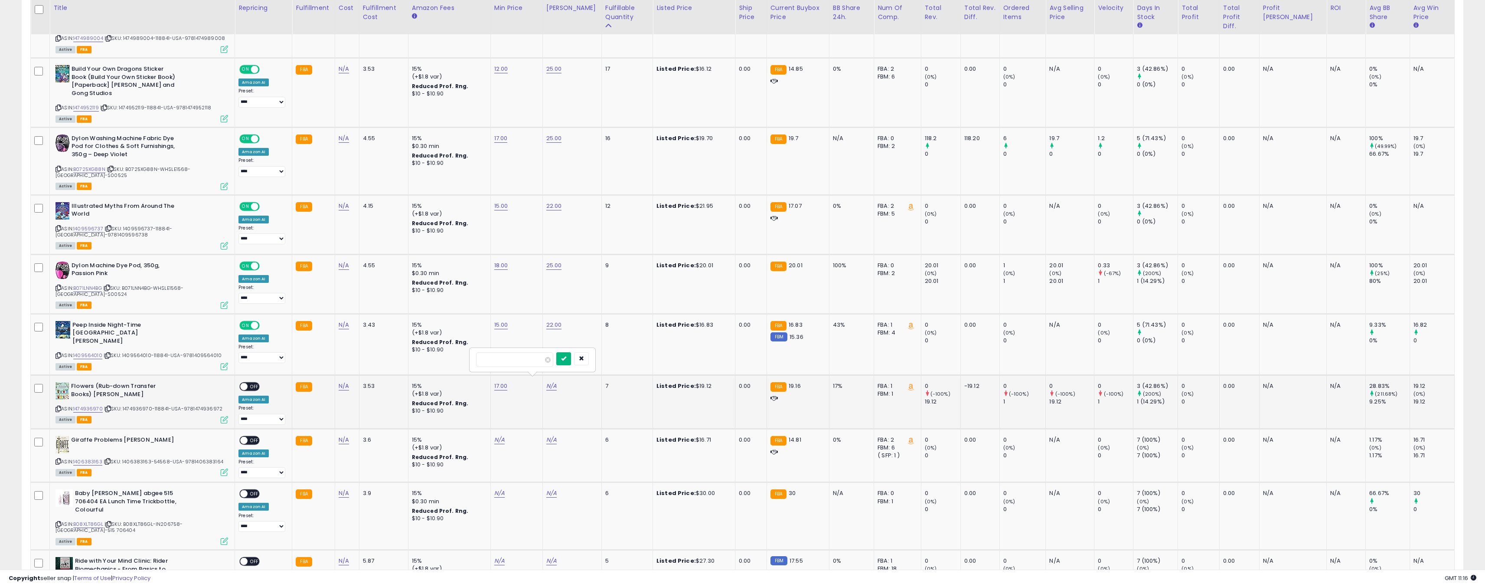
click at [566, 360] on icon "submit" at bounding box center [563, 357] width 5 height 5
click at [248, 383] on span "OFF" at bounding box center [255, 386] width 14 height 7
click at [494, 440] on link "N/A" at bounding box center [499, 439] width 10 height 9
type input "**"
click at [537, 418] on div at bounding box center [520, 418] width 33 height 15
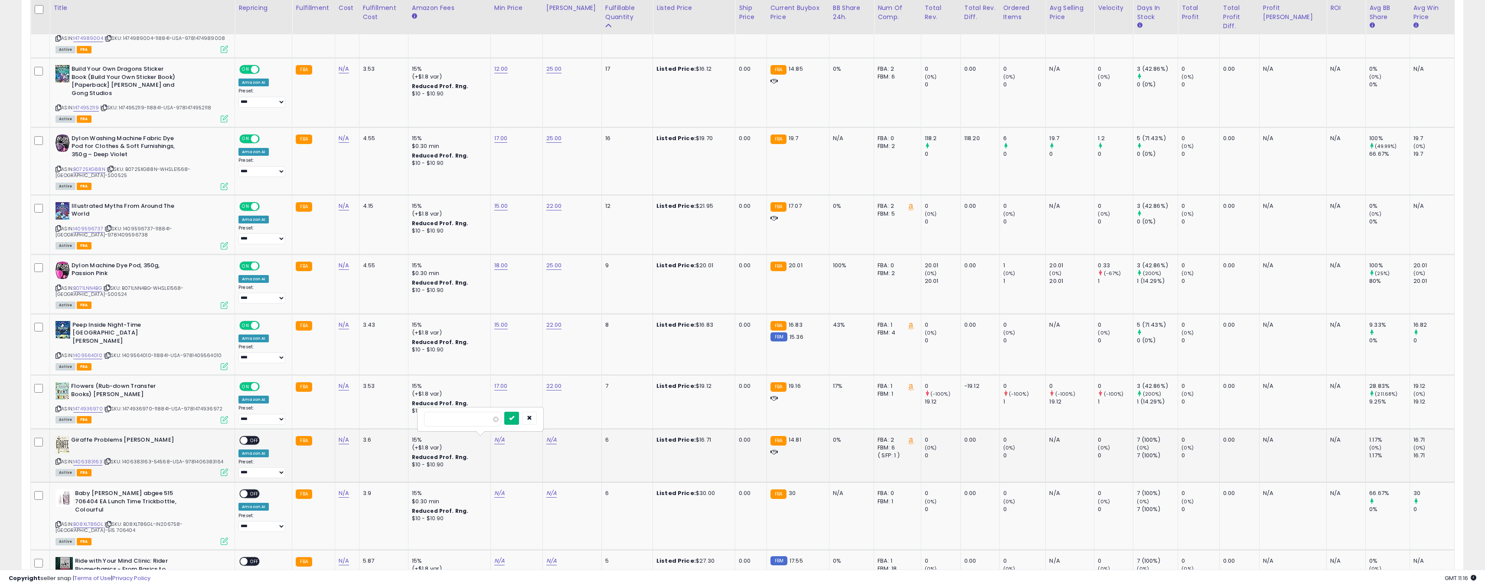
click at [514, 416] on icon "submit" at bounding box center [511, 417] width 5 height 5
click at [546, 440] on link "N/A" at bounding box center [551, 439] width 10 height 9
type input "**"
click at [571, 421] on button "submit" at bounding box center [563, 417] width 15 height 13
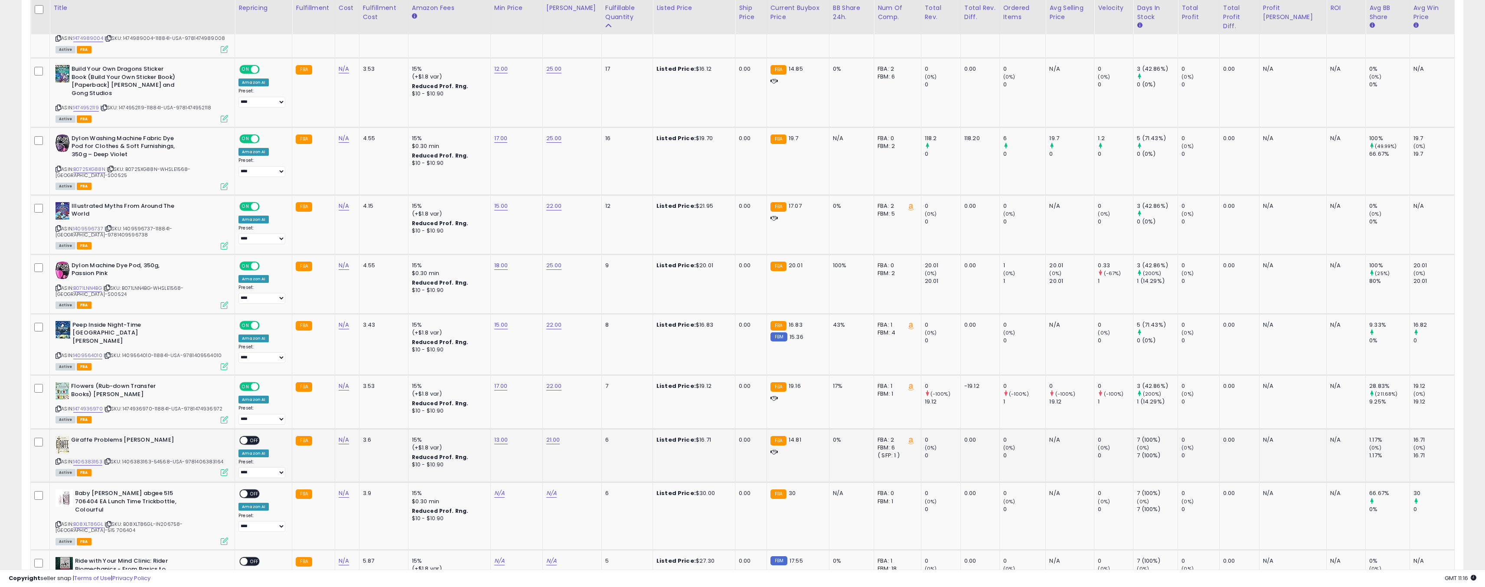
click at [248, 437] on span "OFF" at bounding box center [255, 439] width 14 height 7
click at [494, 497] on link "N/A" at bounding box center [499, 493] width 10 height 9
type input "**"
click at [519, 474] on button "submit" at bounding box center [511, 476] width 15 height 13
click at [546, 497] on link "N/A" at bounding box center [551, 493] width 10 height 9
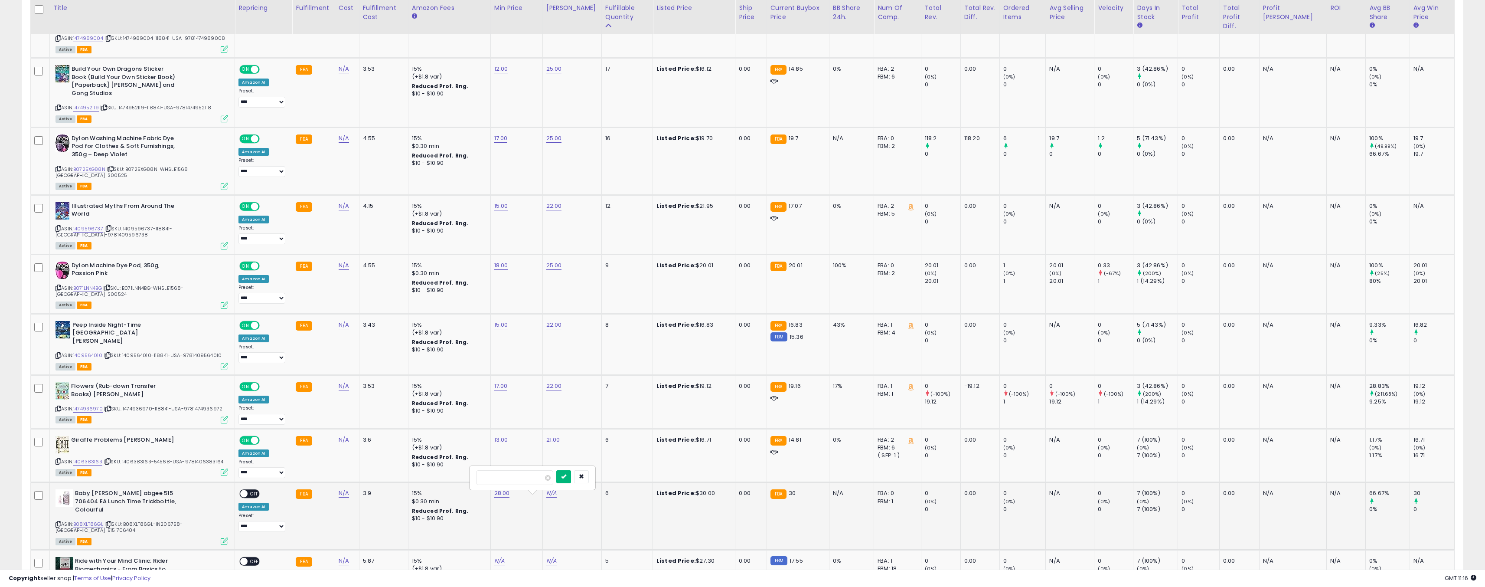
type input "**"
click at [566, 476] on icon "submit" at bounding box center [563, 475] width 5 height 5
click at [240, 497] on span at bounding box center [243, 493] width 7 height 7
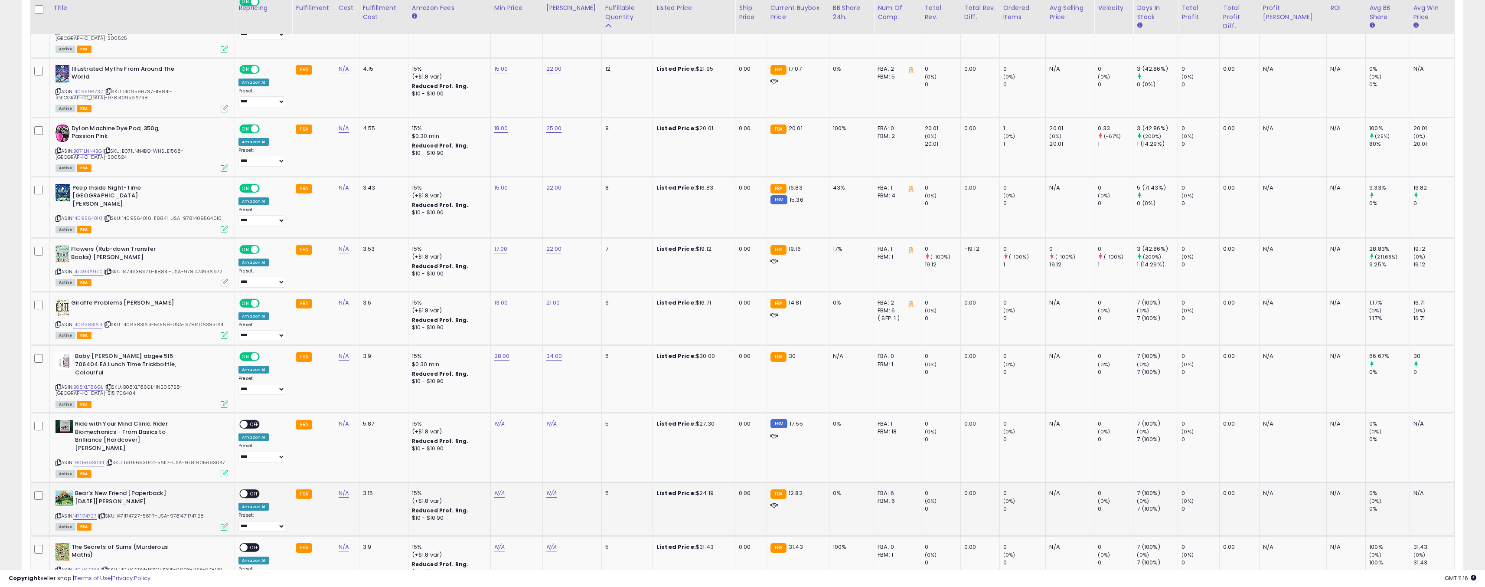
scroll to position [832, 0]
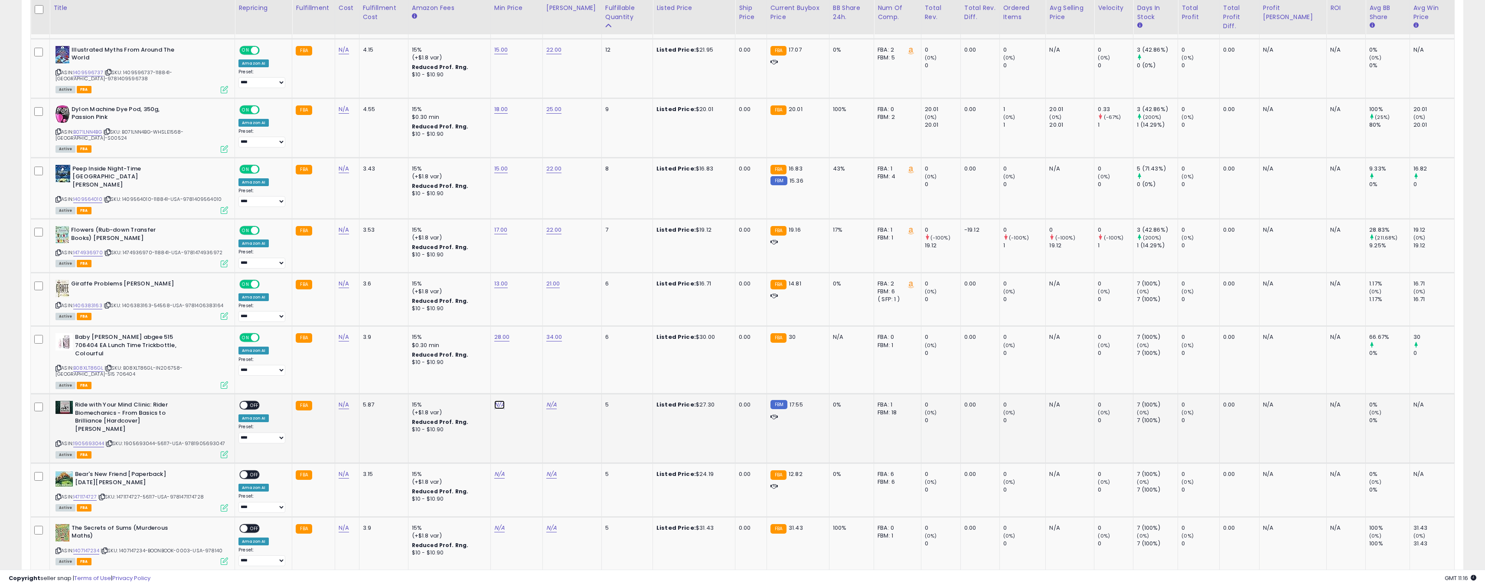
click at [494, 402] on link "N/A" at bounding box center [499, 404] width 10 height 9
type input "**"
click at [519, 380] on button "submit" at bounding box center [511, 379] width 15 height 13
click at [546, 404] on link "N/A" at bounding box center [551, 404] width 10 height 9
type input "**"
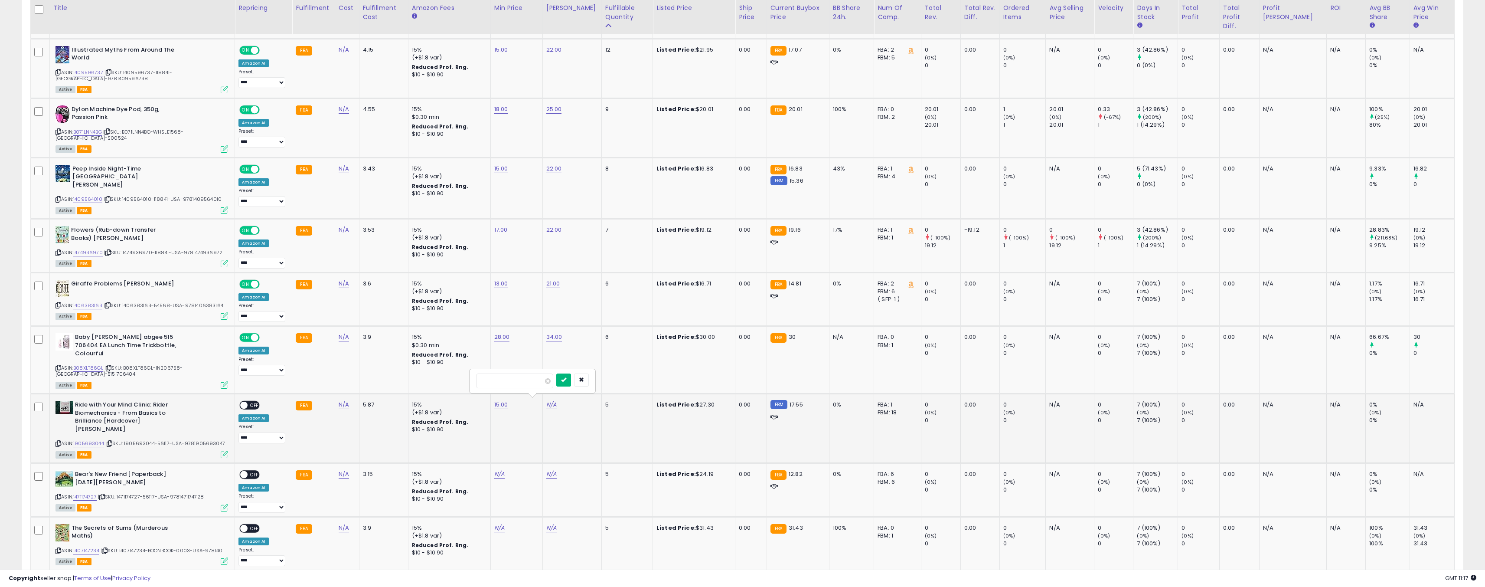
click at [571, 383] on button "submit" at bounding box center [563, 379] width 15 height 13
click at [248, 404] on span "OFF" at bounding box center [255, 404] width 14 height 7
click at [494, 474] on link "N/A" at bounding box center [499, 473] width 10 height 9
type input "**"
click at [514, 454] on icon "submit" at bounding box center [511, 454] width 5 height 5
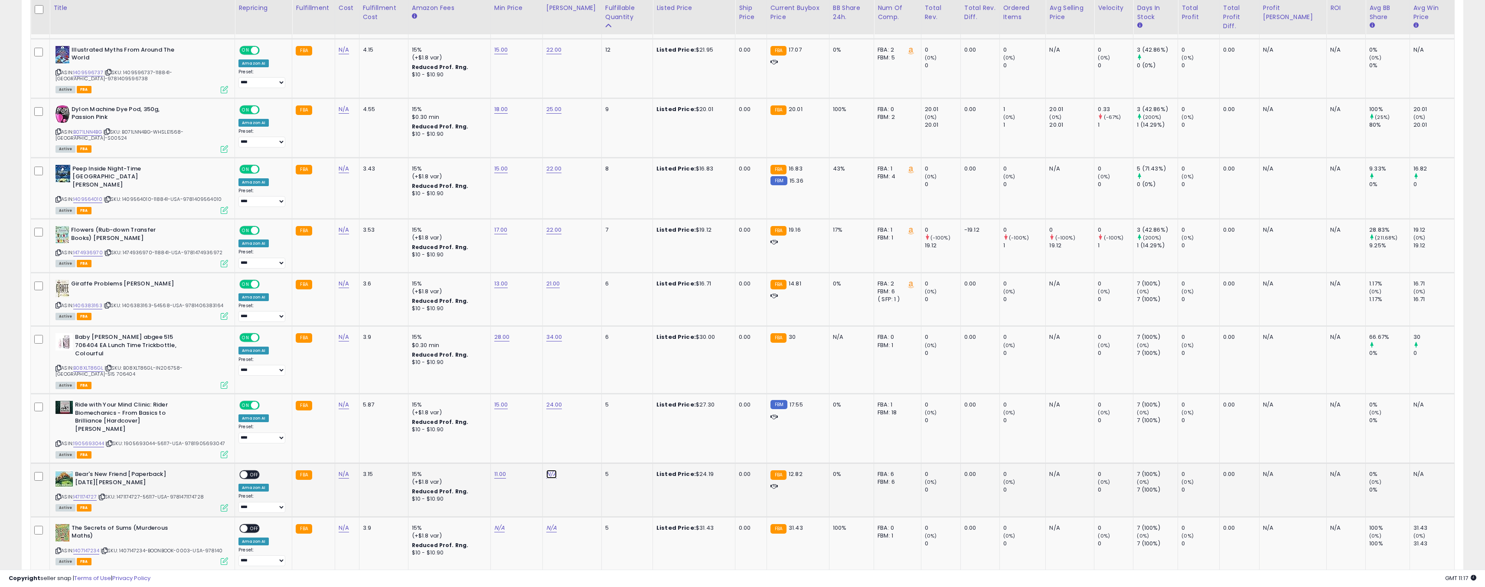
click at [546, 476] on link "N/A" at bounding box center [551, 473] width 10 height 9
type input "**"
drag, startPoint x: 579, startPoint y: 457, endPoint x: 482, endPoint y: 470, distance: 98.0
click at [566, 457] on icon "submit" at bounding box center [563, 454] width 5 height 5
click at [239, 473] on div "ON OFF" at bounding box center [249, 473] width 20 height 9
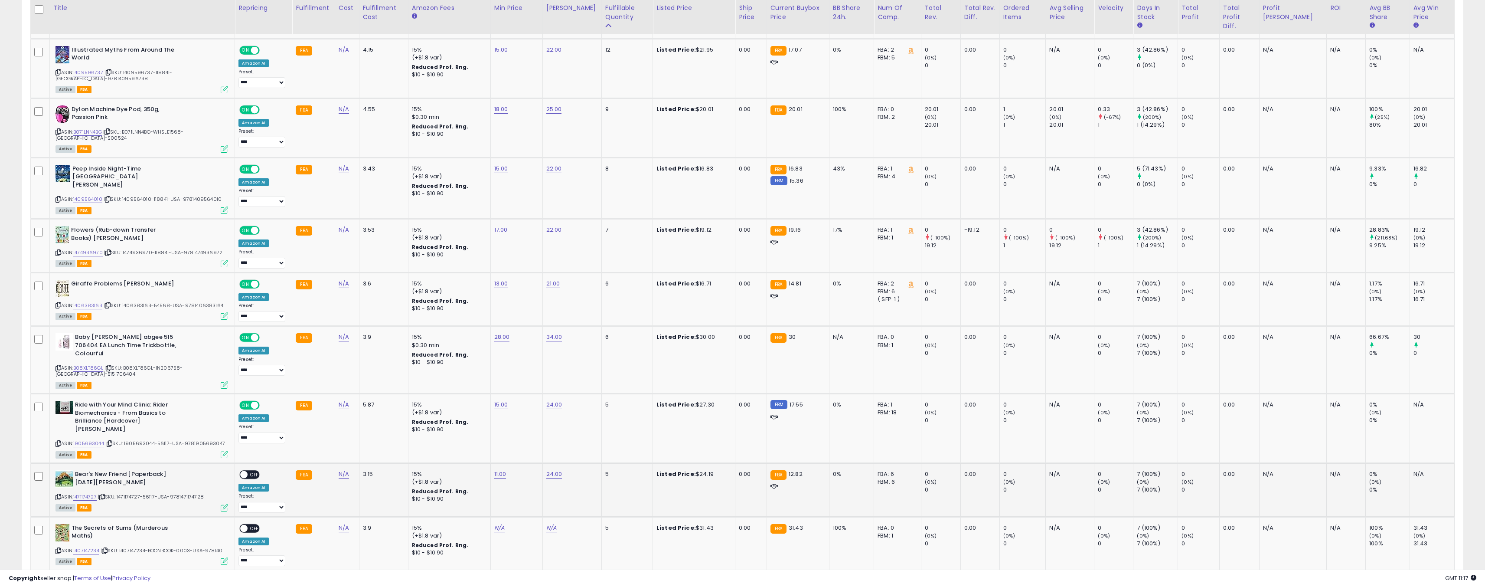
click at [248, 476] on span "OFF" at bounding box center [255, 474] width 14 height 7
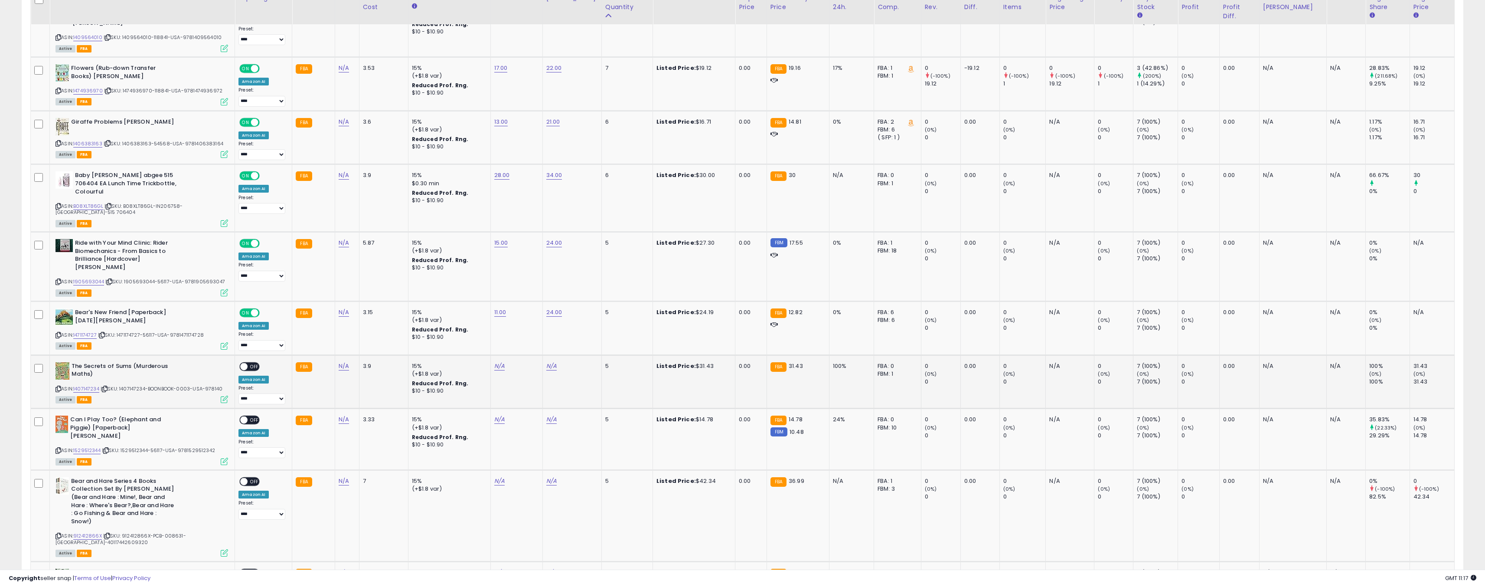
scroll to position [1040, 0]
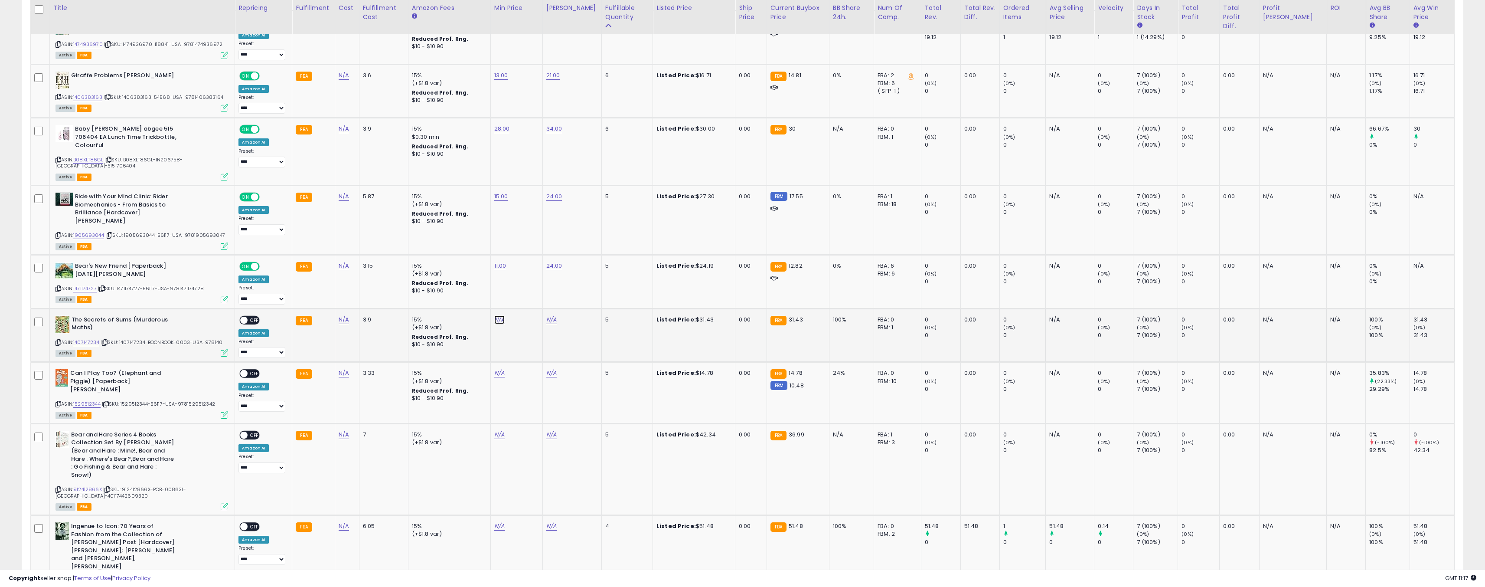
click at [494, 324] on link "N/A" at bounding box center [499, 319] width 10 height 9
type input "**"
click at [519, 298] on button "submit" at bounding box center [511, 300] width 15 height 13
click at [546, 322] on link "N/A" at bounding box center [551, 319] width 10 height 9
type input "**"
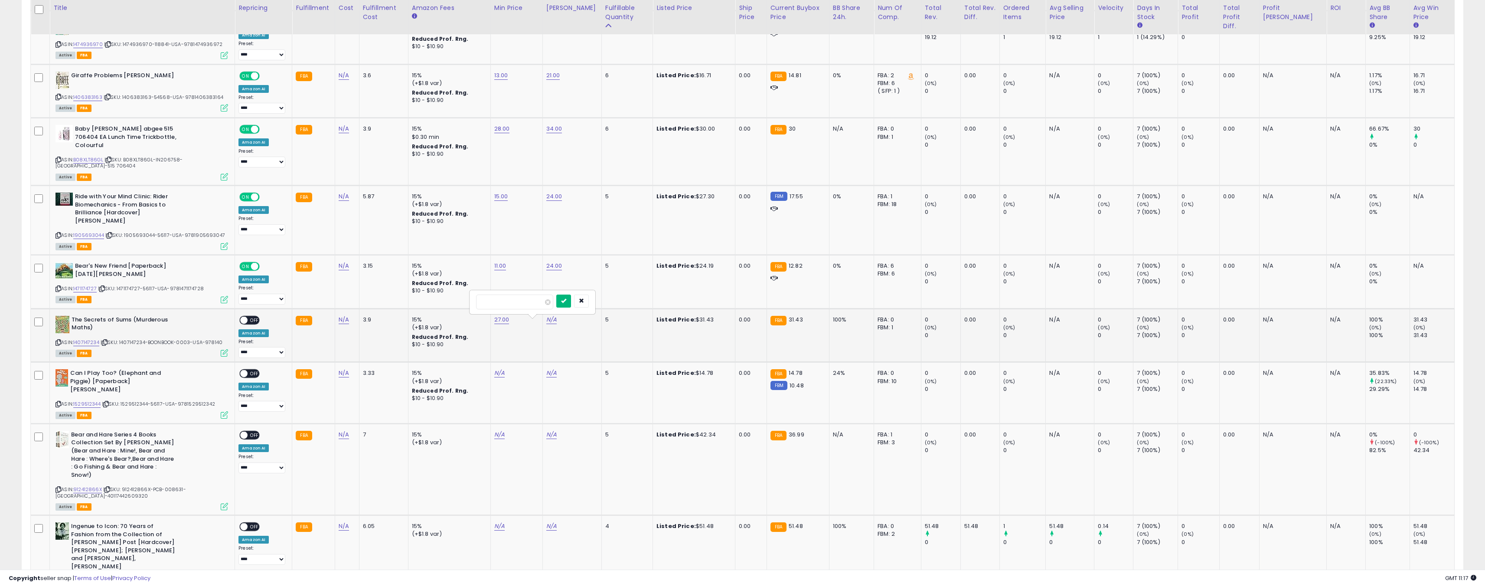
click at [566, 302] on icon "submit" at bounding box center [563, 300] width 5 height 5
click at [248, 321] on span "OFF" at bounding box center [255, 319] width 14 height 7
click at [546, 377] on link "N/A" at bounding box center [551, 372] width 10 height 9
type input "**"
click at [566, 361] on icon "submit" at bounding box center [563, 359] width 5 height 5
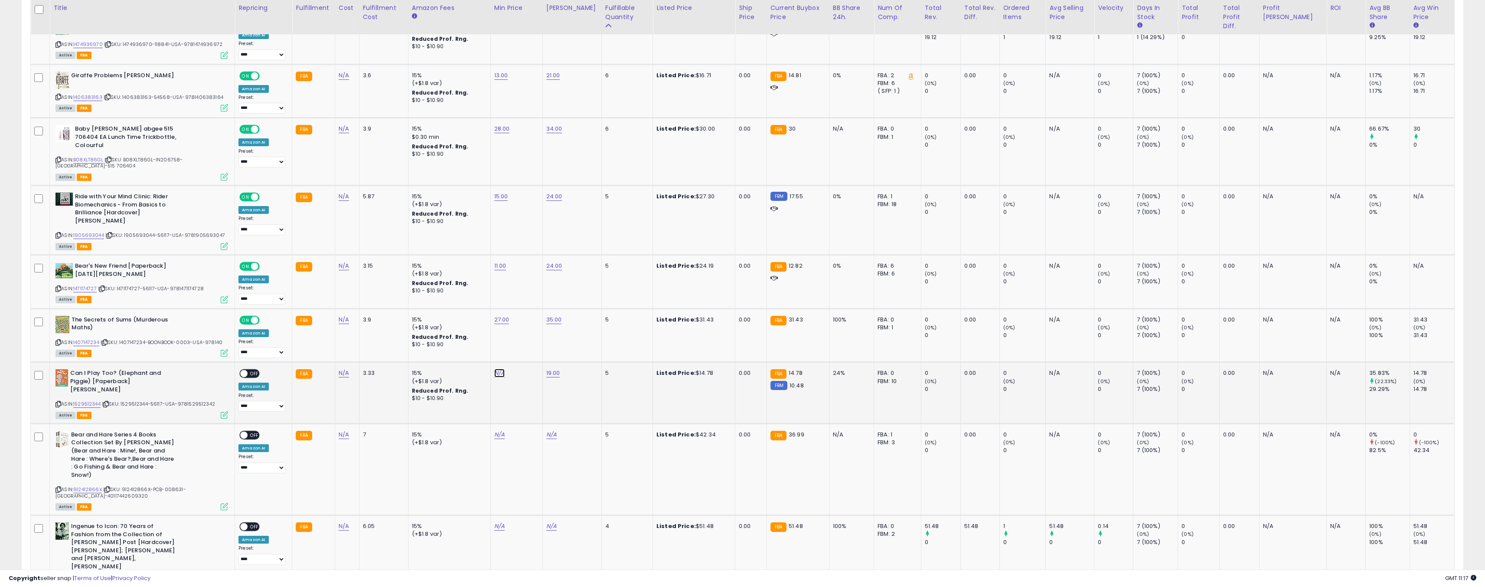
click at [494, 377] on link "N/A" at bounding box center [499, 372] width 10 height 9
type input "*"
click at [519, 362] on button "submit" at bounding box center [511, 360] width 15 height 13
click at [490, 438] on td "N/A" at bounding box center [516, 468] width 52 height 91
click at [494, 437] on link "N/A" at bounding box center [499, 434] width 10 height 9
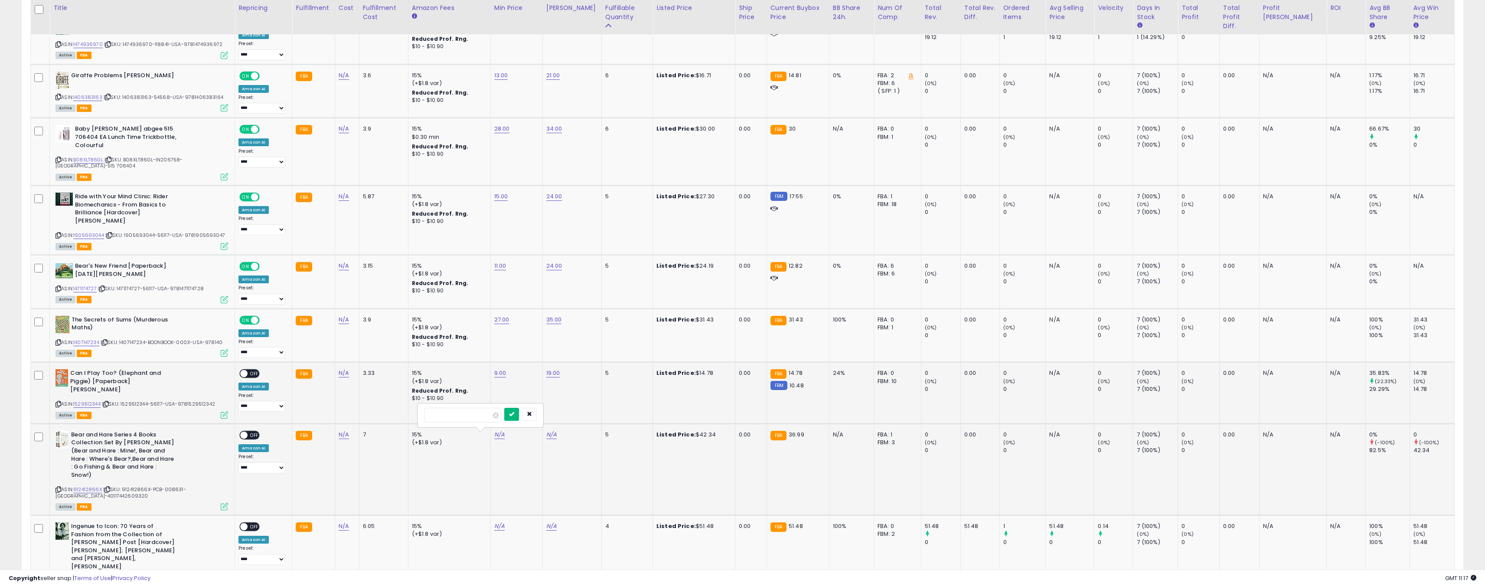
type input "**"
drag, startPoint x: 530, startPoint y: 416, endPoint x: 535, endPoint y: 432, distance: 16.4
click at [519, 418] on button "submit" at bounding box center [511, 413] width 15 height 13
click at [542, 439] on td at bounding box center [571, 468] width 59 height 91
click at [542, 430] on td "N/A" at bounding box center [571, 468] width 59 height 91
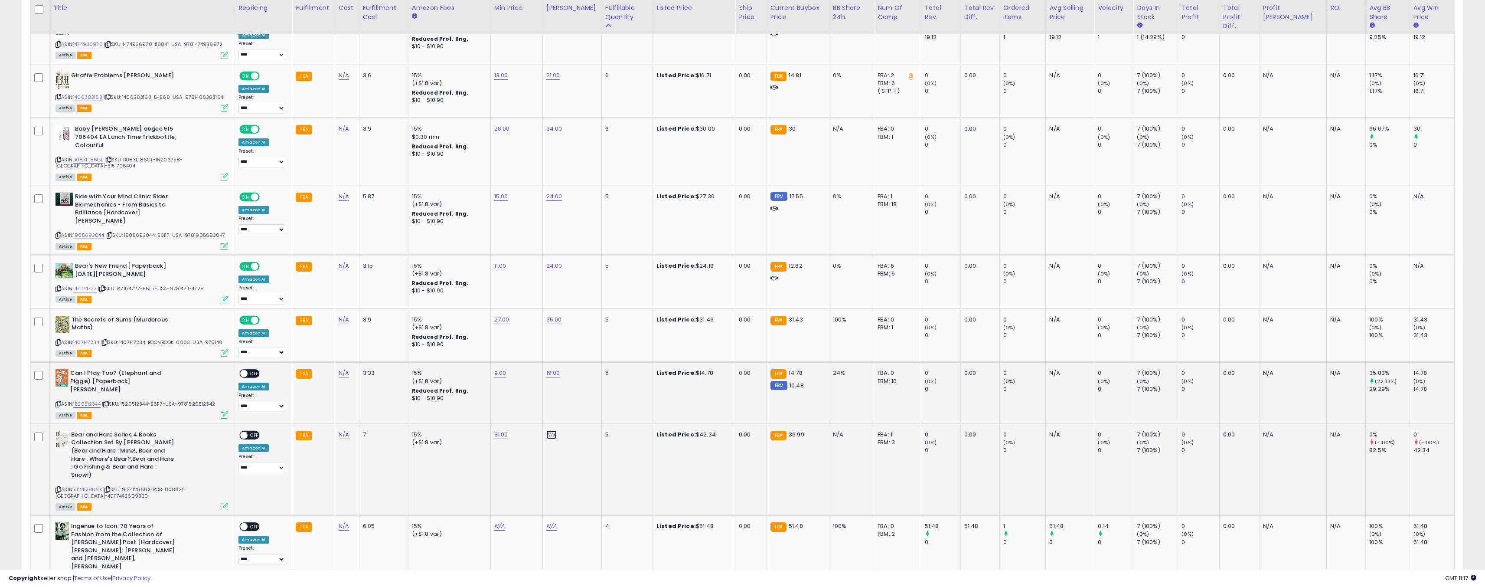
click at [546, 435] on link "N/A" at bounding box center [551, 434] width 10 height 9
type input "**"
click at [571, 414] on div "**" at bounding box center [532, 414] width 113 height 15
click at [571, 414] on button "submit" at bounding box center [563, 413] width 15 height 13
click at [248, 436] on span "OFF" at bounding box center [255, 434] width 14 height 7
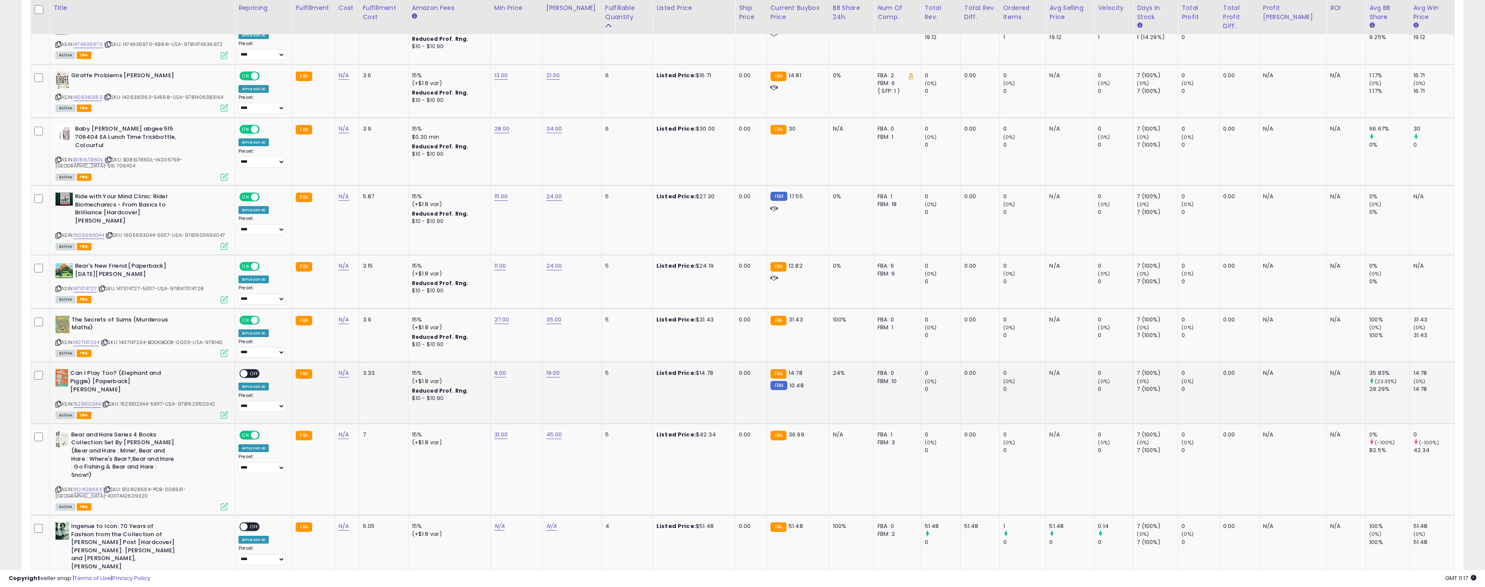
click at [240, 377] on span at bounding box center [243, 373] width 7 height 7
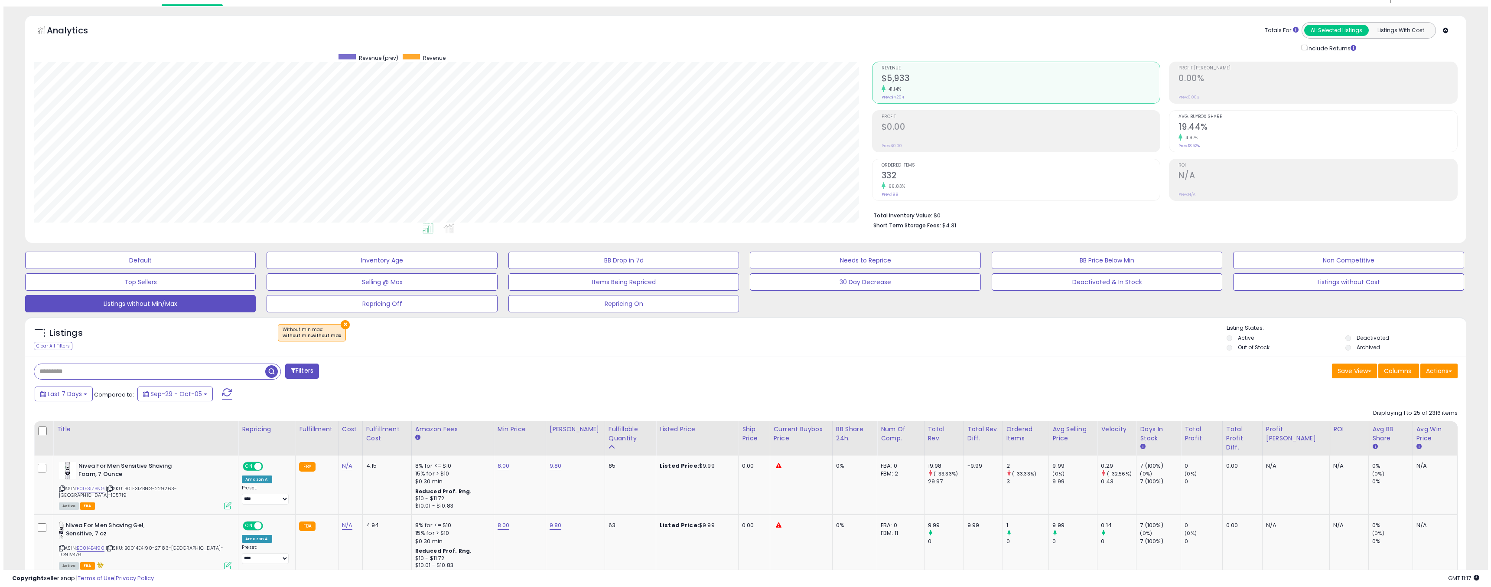
scroll to position [0, 0]
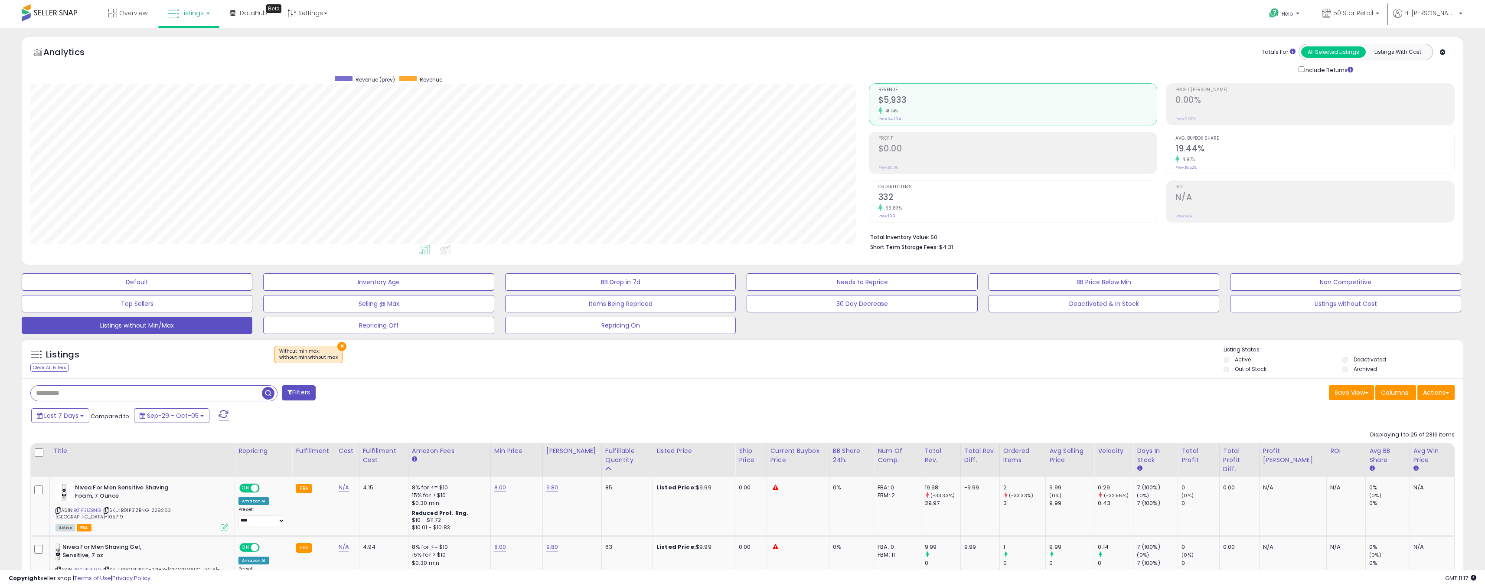
click at [337, 347] on button "×" at bounding box center [341, 346] width 9 height 9
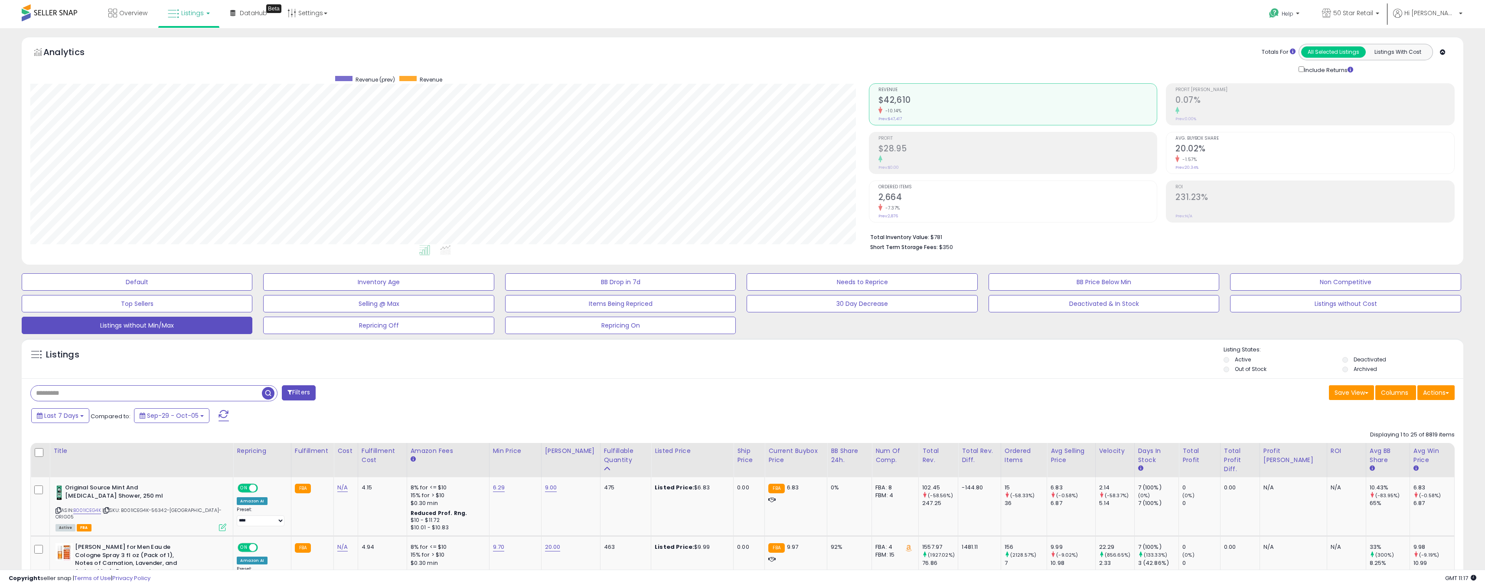
scroll to position [178, 838]
